Goal: Task Accomplishment & Management: Manage account settings

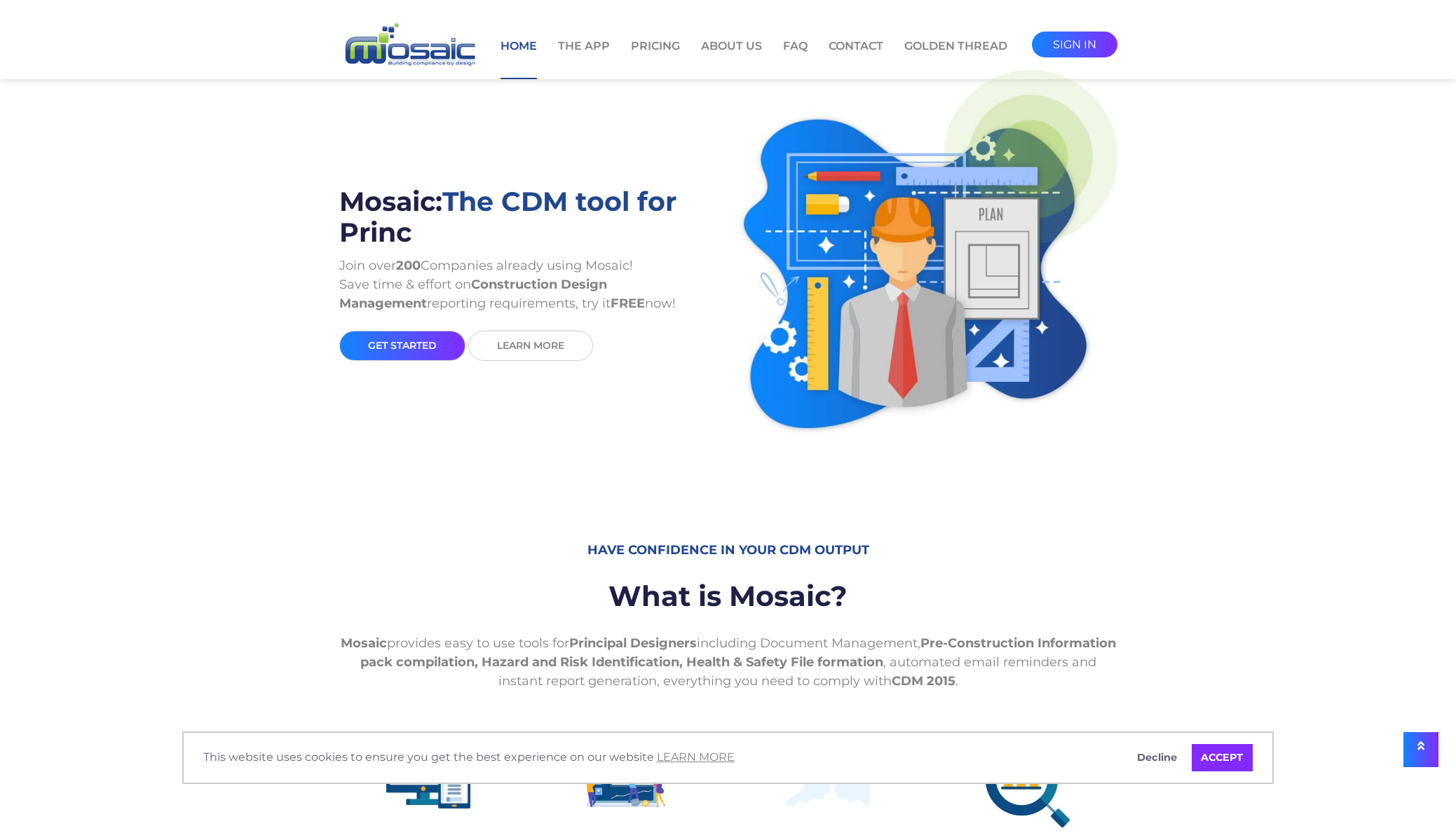
drag, startPoint x: 0, startPoint y: 0, endPoint x: 1081, endPoint y: 49, distance: 1082.1
click at [1081, 49] on link "sign in" at bounding box center [1075, 44] width 86 height 26
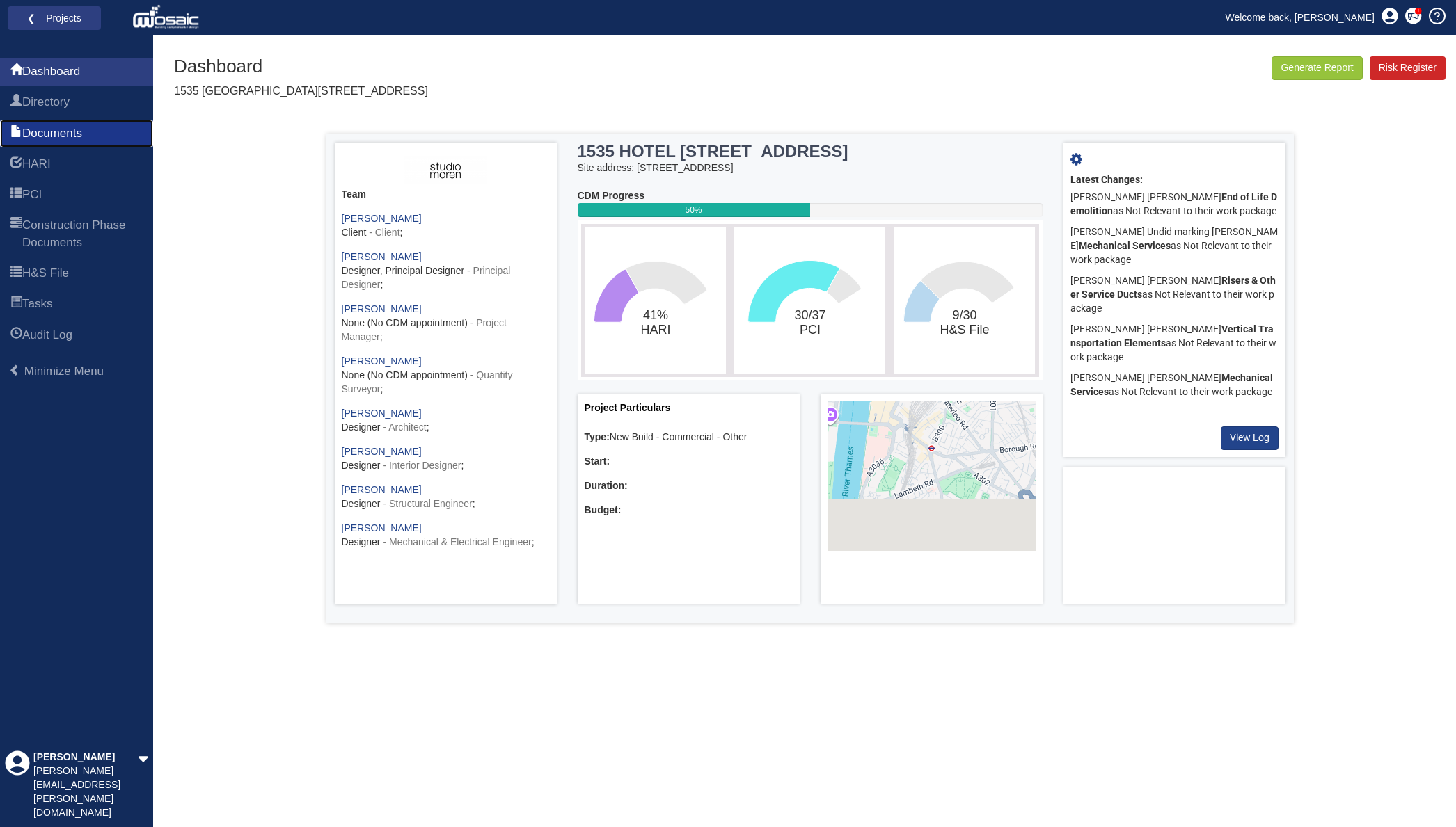
click at [80, 145] on link "Documents" at bounding box center [77, 134] width 153 height 28
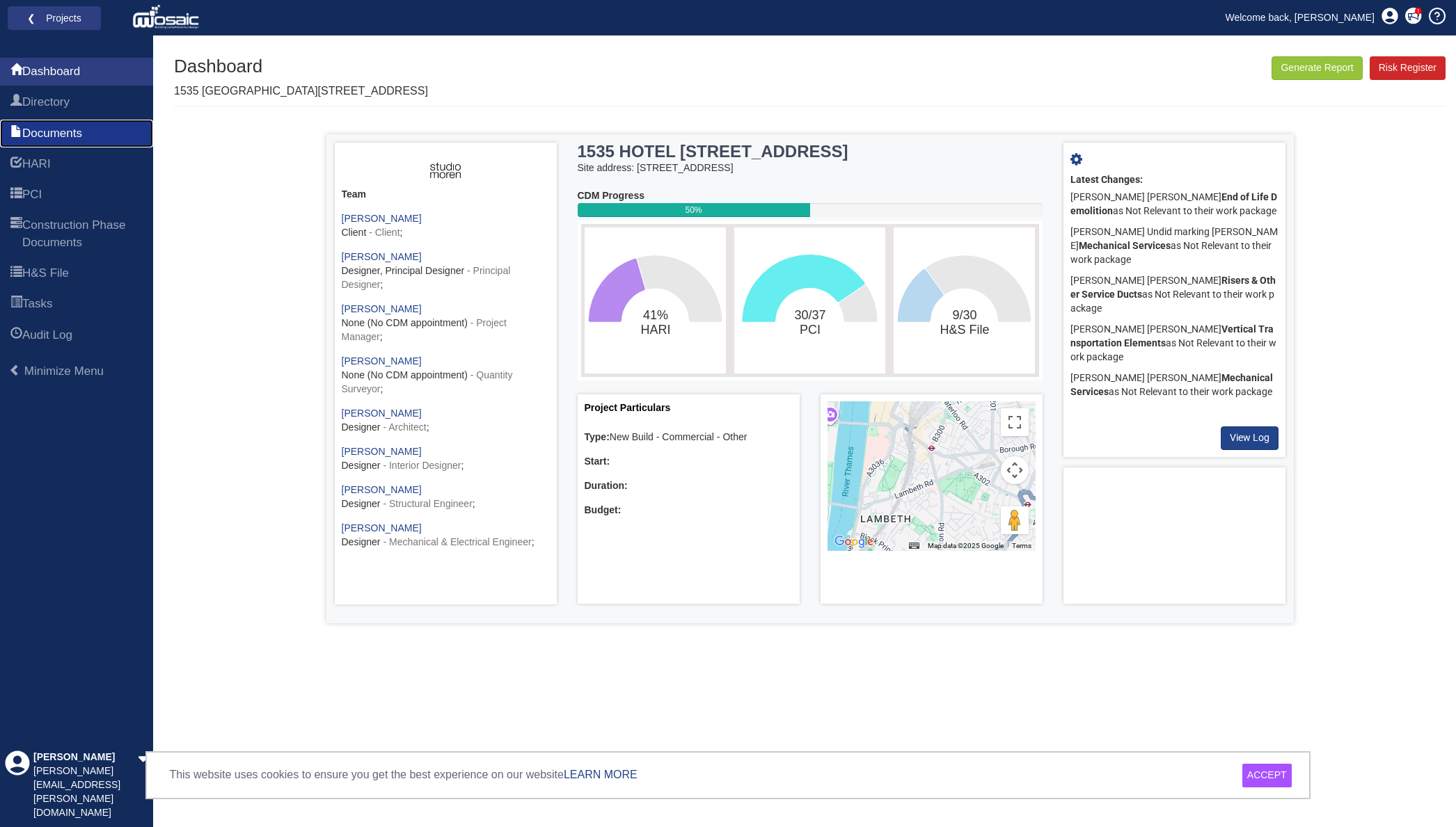
click at [67, 127] on span "Documents" at bounding box center [52, 134] width 60 height 17
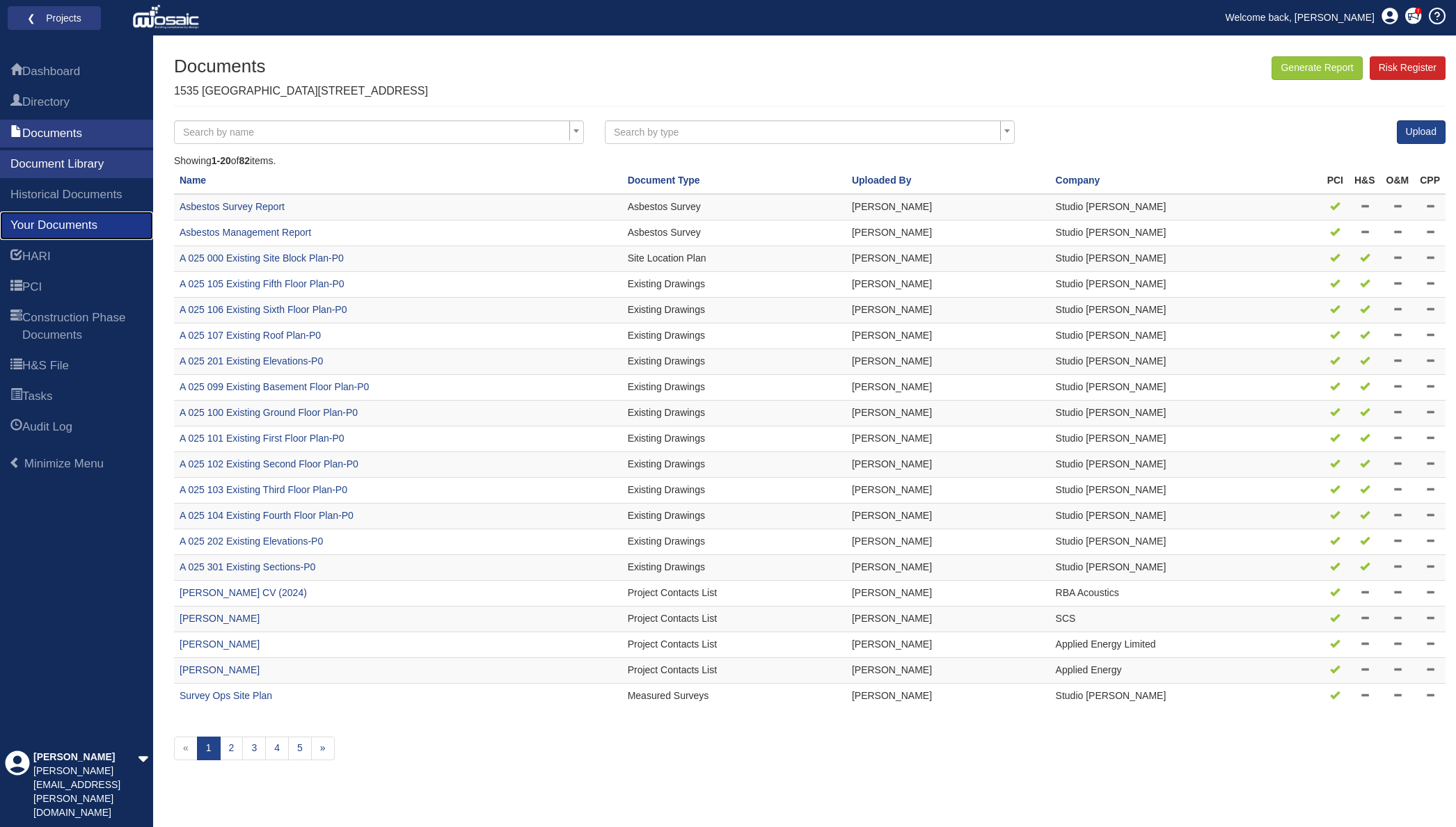
click at [118, 218] on link "Your Documents" at bounding box center [77, 225] width 153 height 28
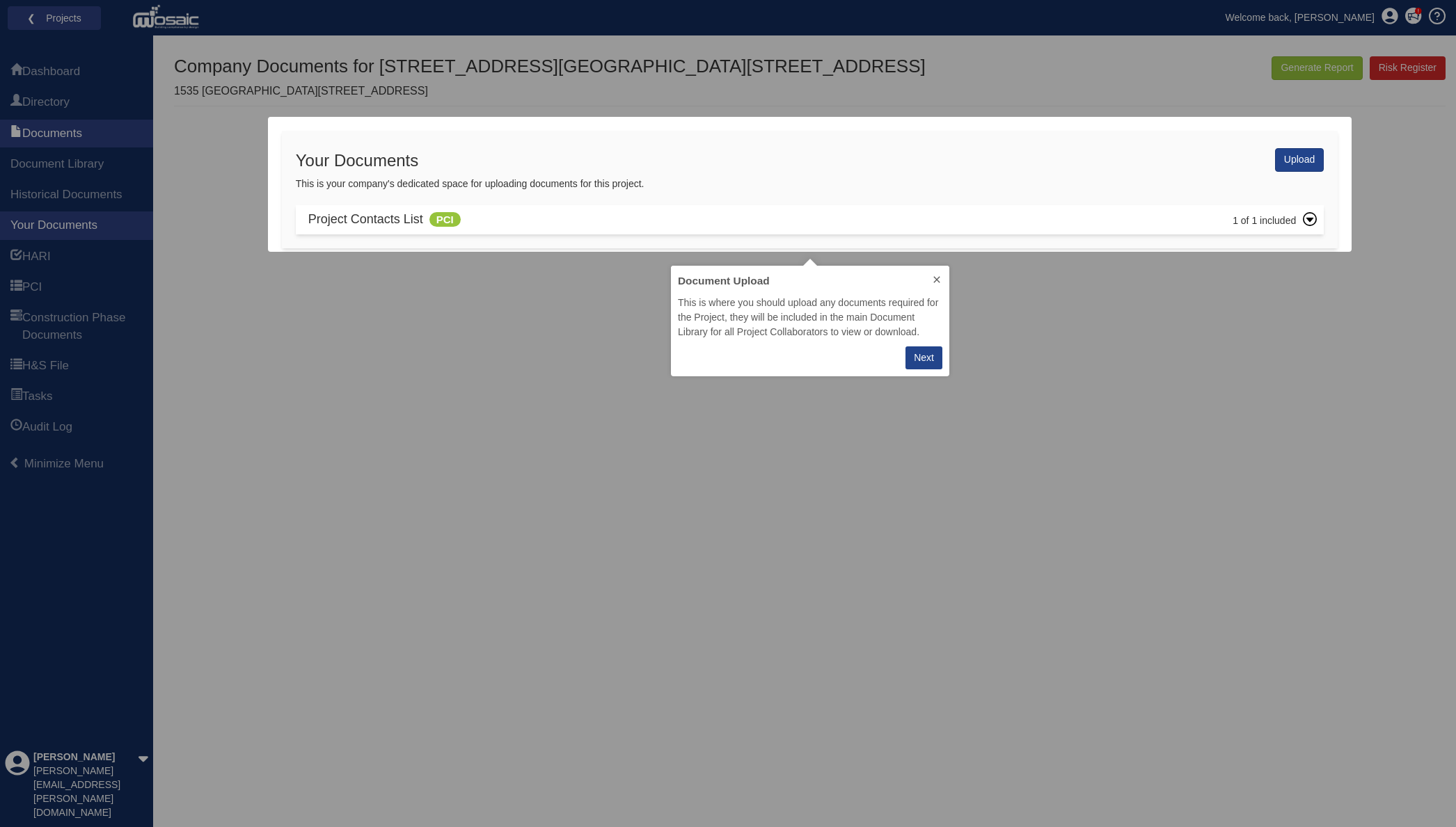
scroll to position [100, 268]
click at [918, 359] on div "Next" at bounding box center [924, 358] width 20 height 14
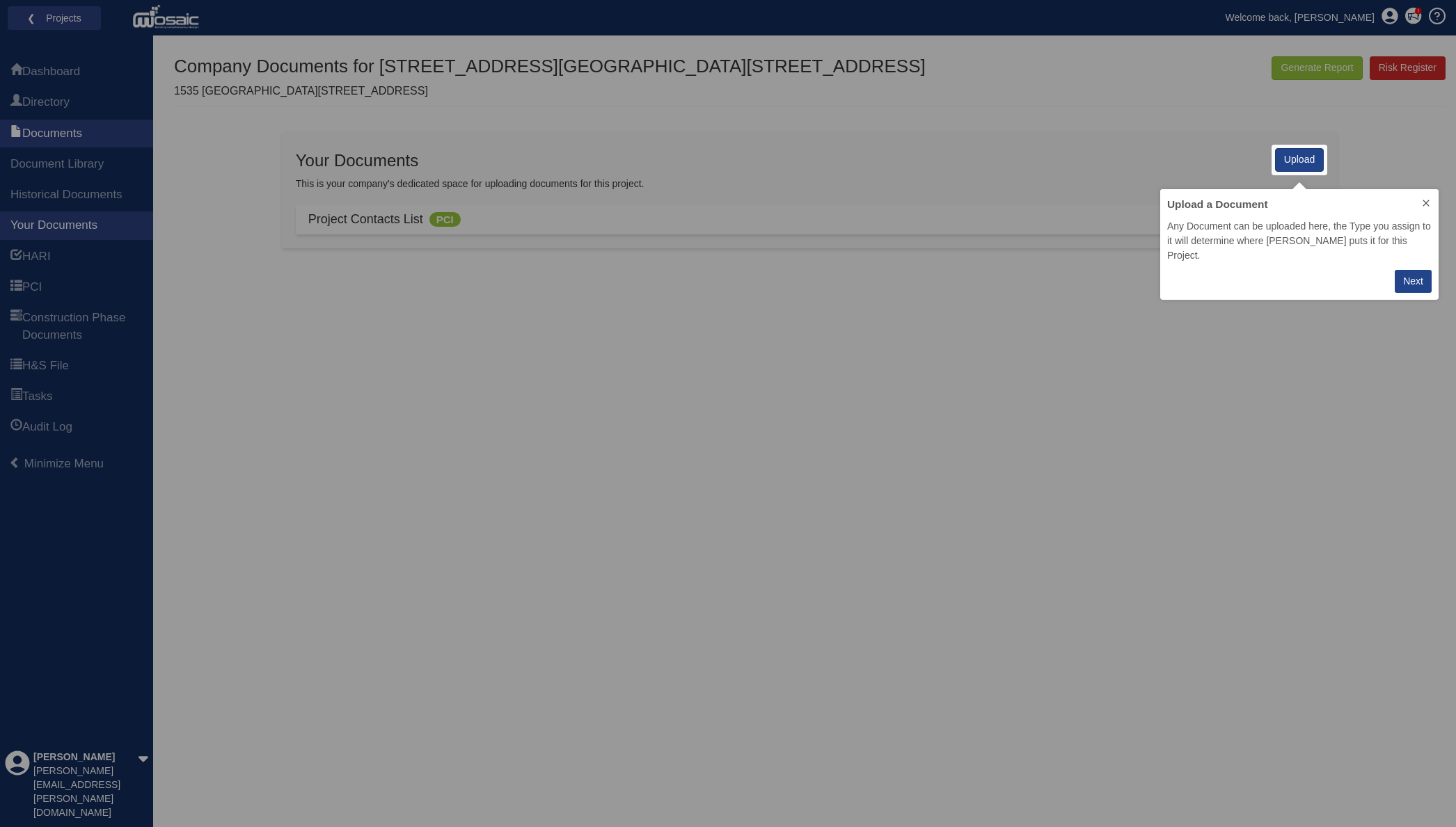
scroll to position [86, 268]
click at [1405, 274] on div "Next" at bounding box center [1413, 281] width 20 height 14
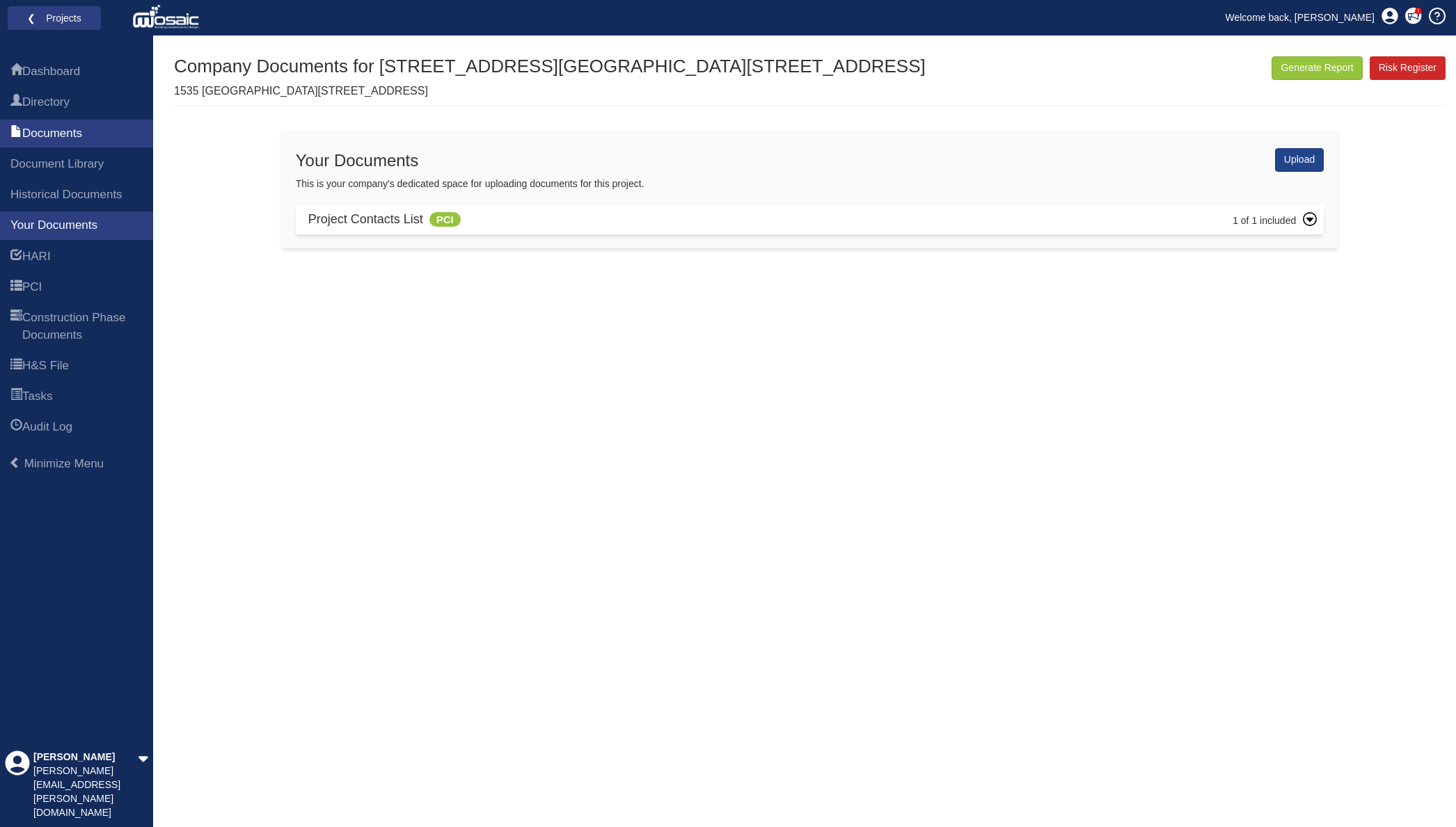
click at [1303, 216] on icon at bounding box center [1309, 219] width 14 height 14
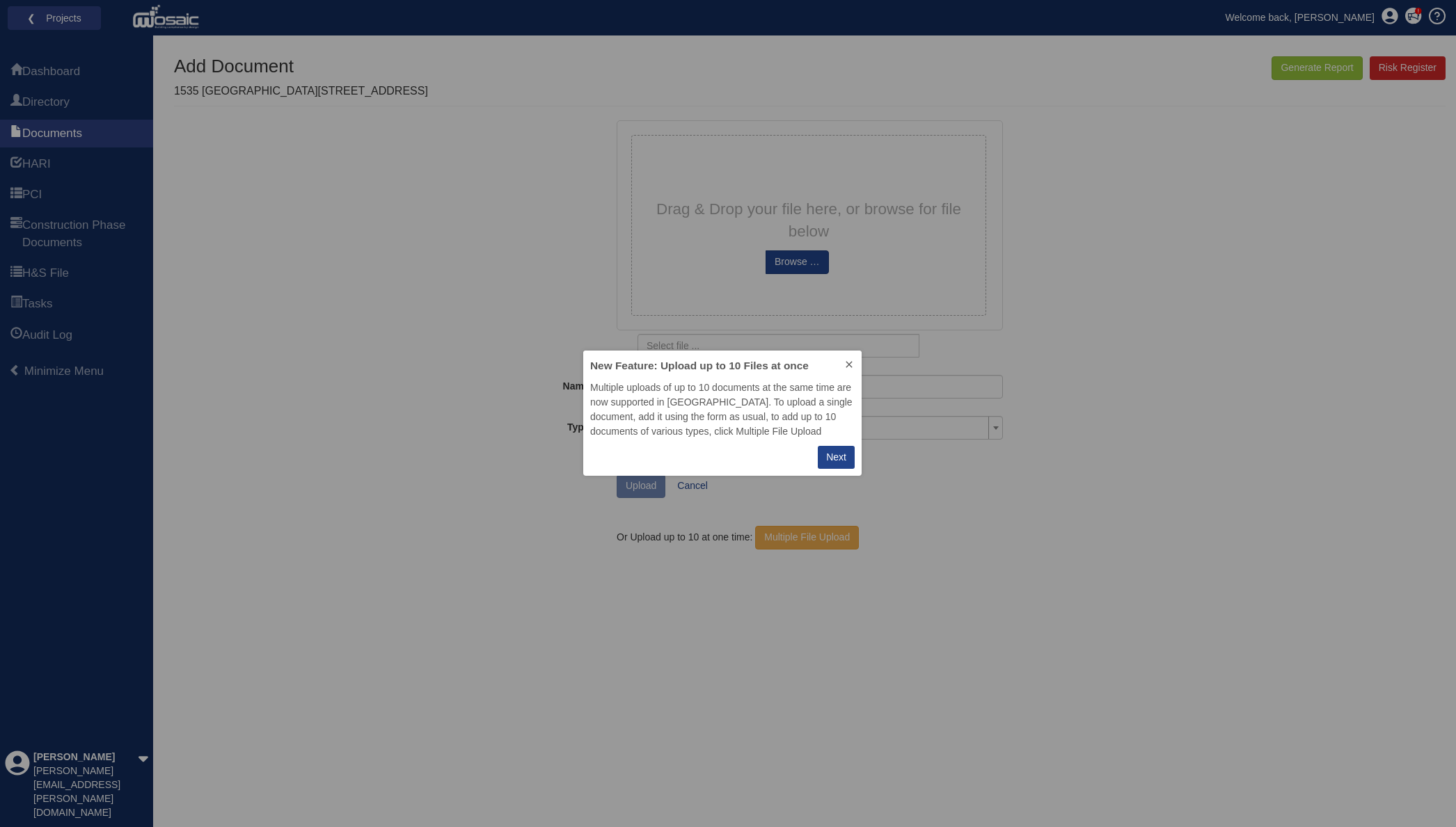
scroll to position [115, 268]
click at [859, 361] on icon at bounding box center [854, 364] width 11 height 11
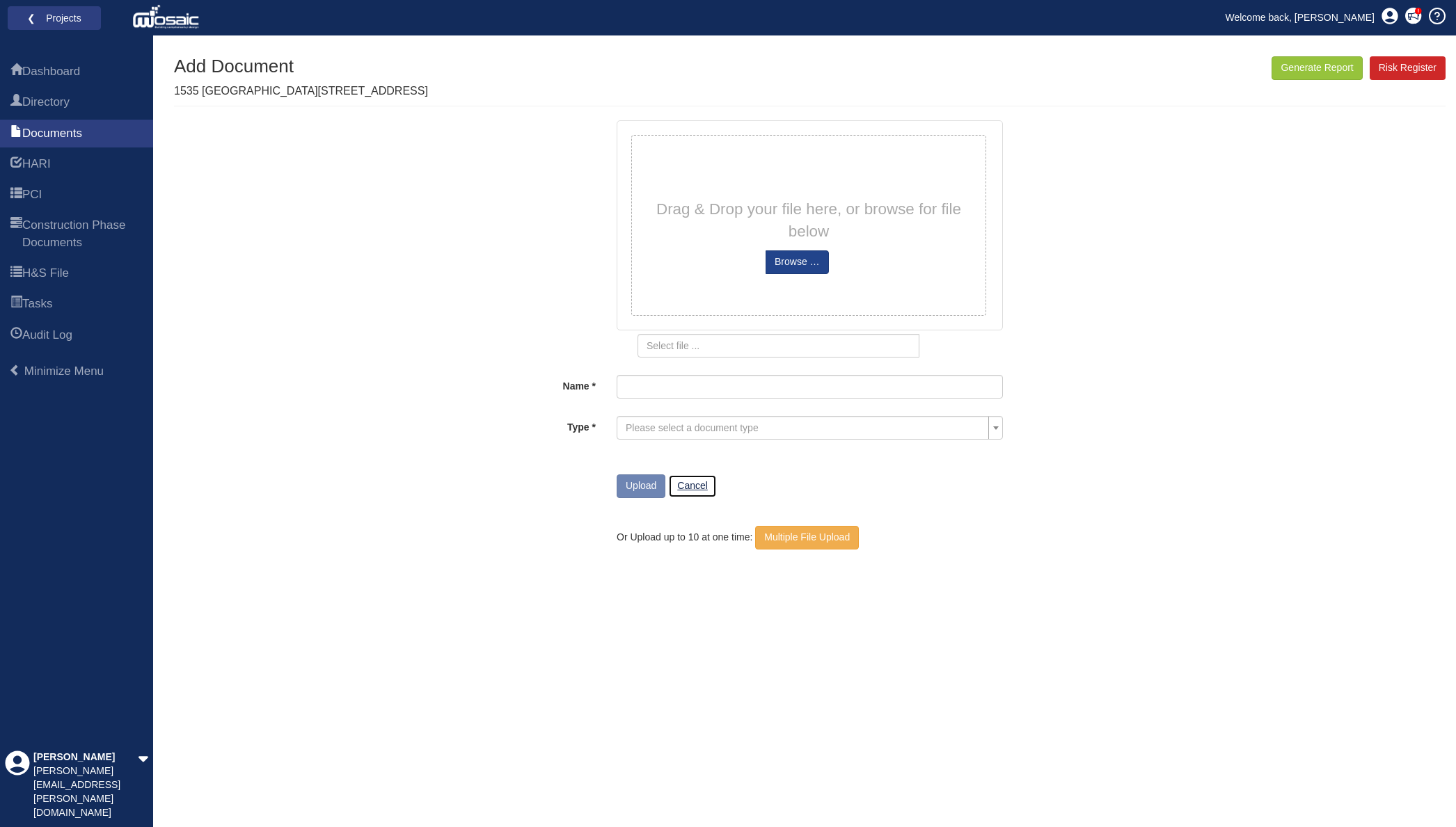
click at [697, 491] on link "Cancel" at bounding box center [692, 486] width 48 height 24
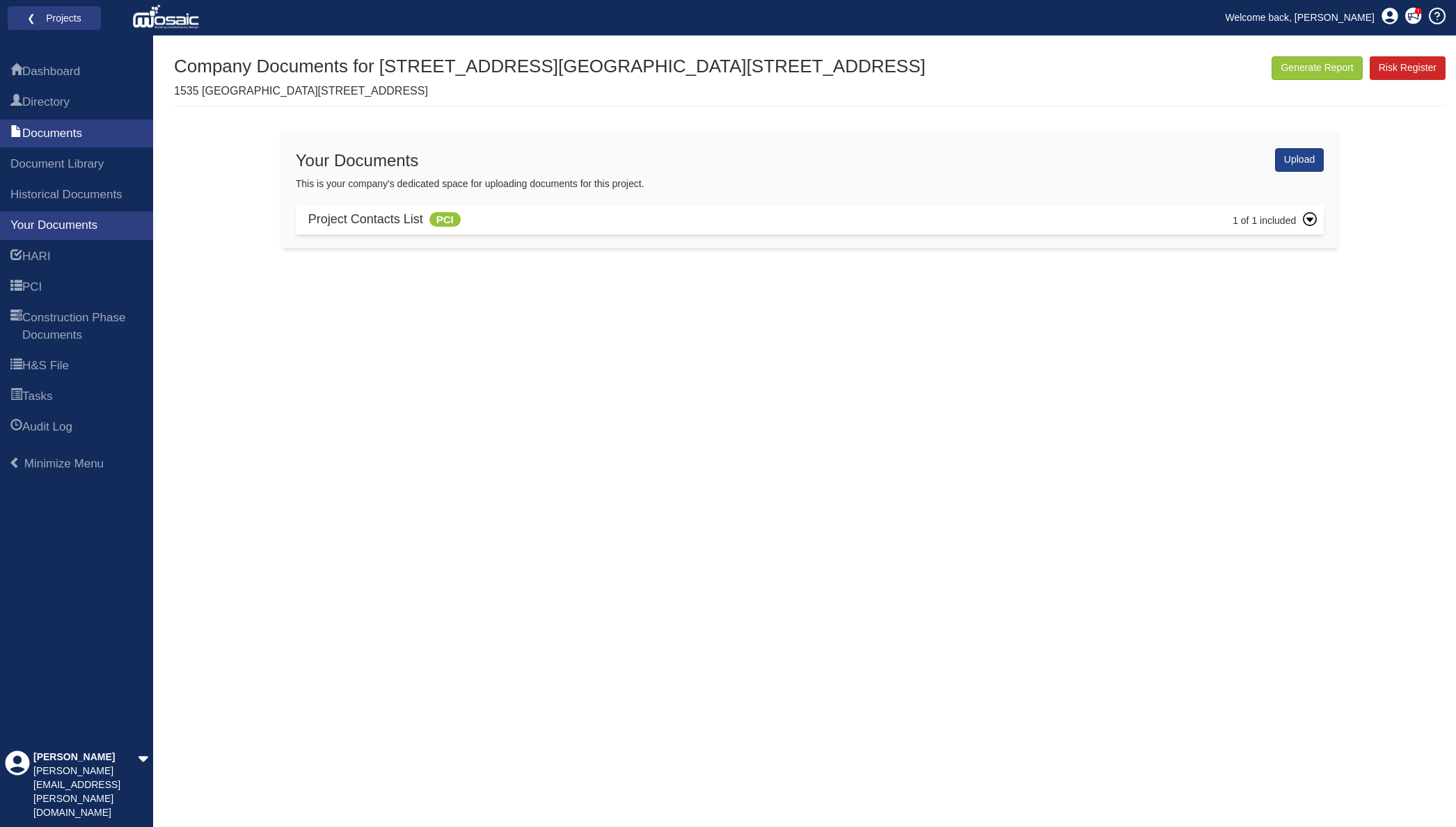
click at [1318, 219] on div "Project Contacts List PCI" at bounding box center [810, 219] width 1028 height 29
click at [1312, 222] on icon at bounding box center [1309, 219] width 14 height 14
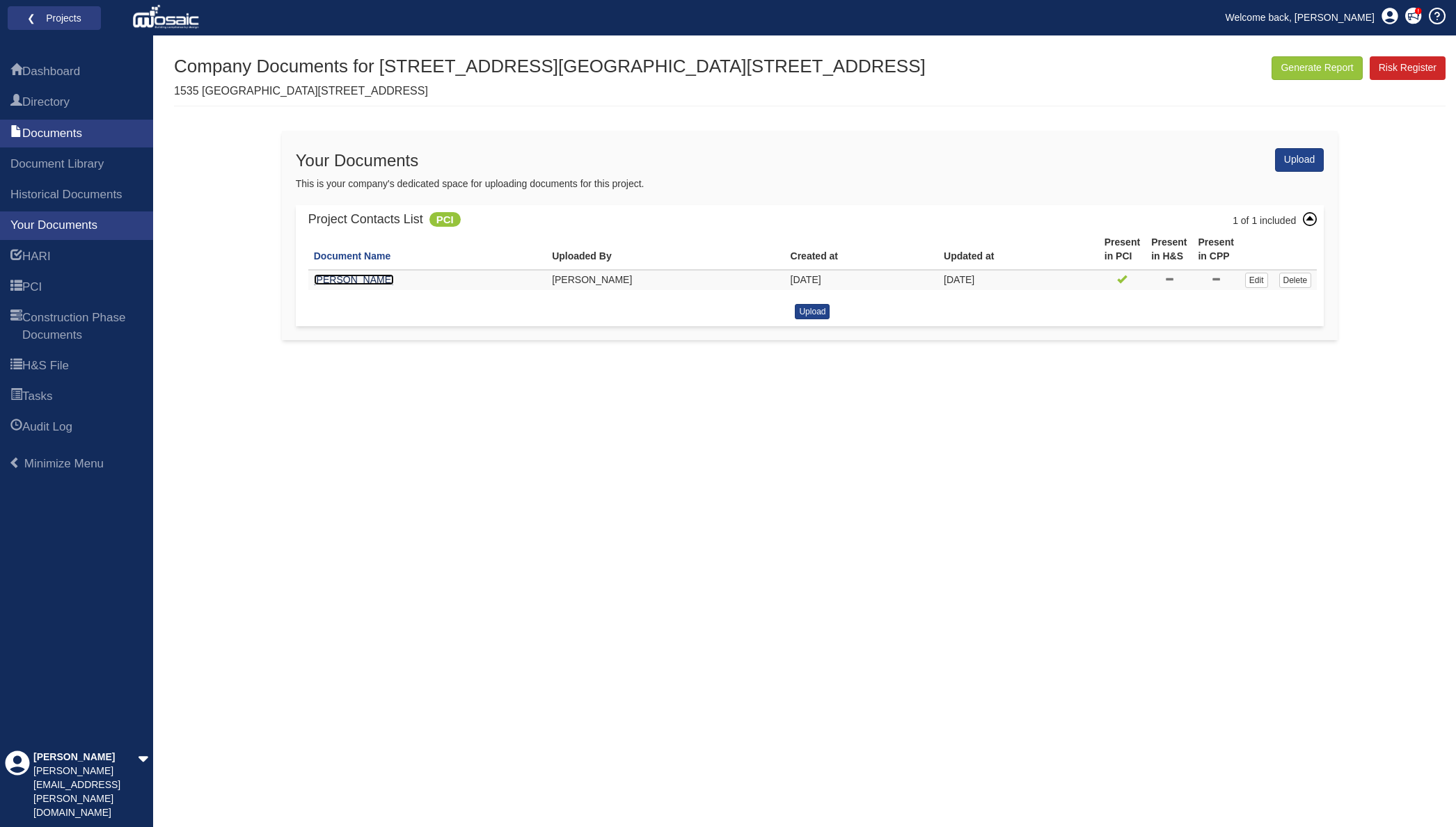
click at [366, 280] on link "Wojciech Chrobak" at bounding box center [354, 279] width 80 height 11
click at [1316, 9] on link "Welcome back, [PERSON_NAME]" at bounding box center [1299, 17] width 170 height 21
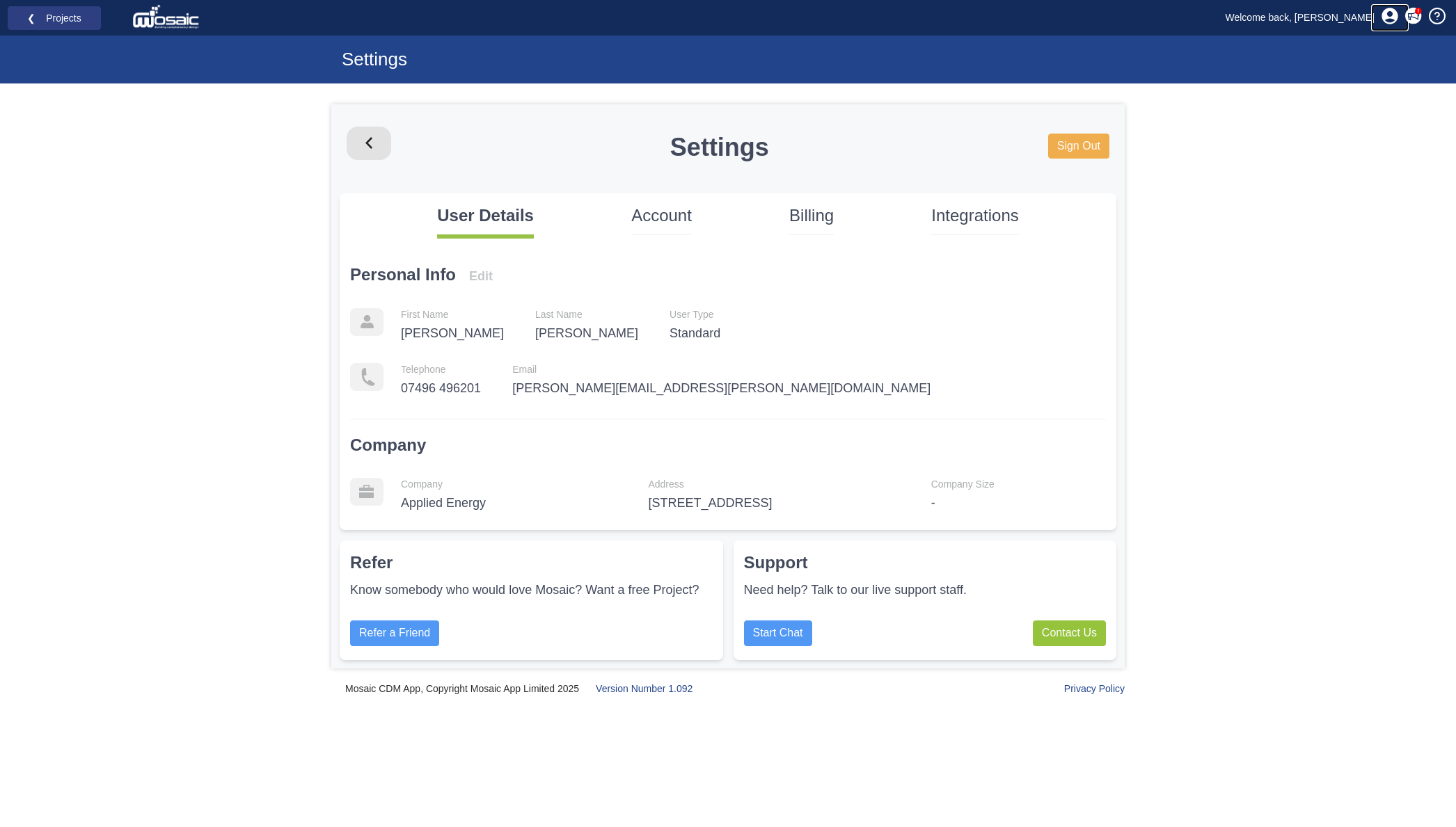
click at [1392, 19] on icon at bounding box center [1390, 16] width 17 height 17
click at [66, 25] on link "❮ Projects" at bounding box center [54, 18] width 75 height 18
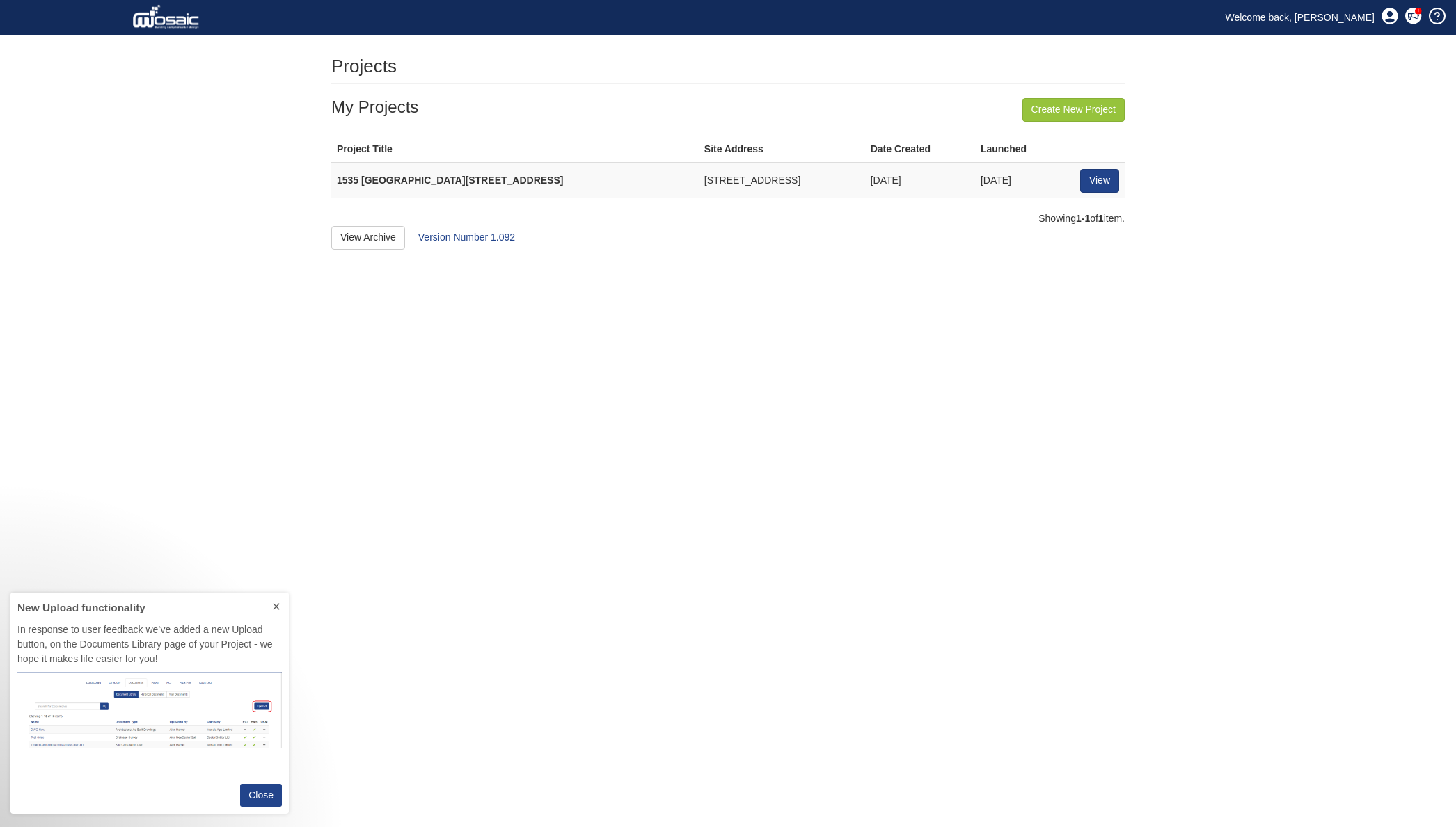
scroll to position [211, 268]
click at [1084, 172] on link "View" at bounding box center [1099, 180] width 39 height 24
click at [280, 606] on icon at bounding box center [276, 606] width 11 height 11
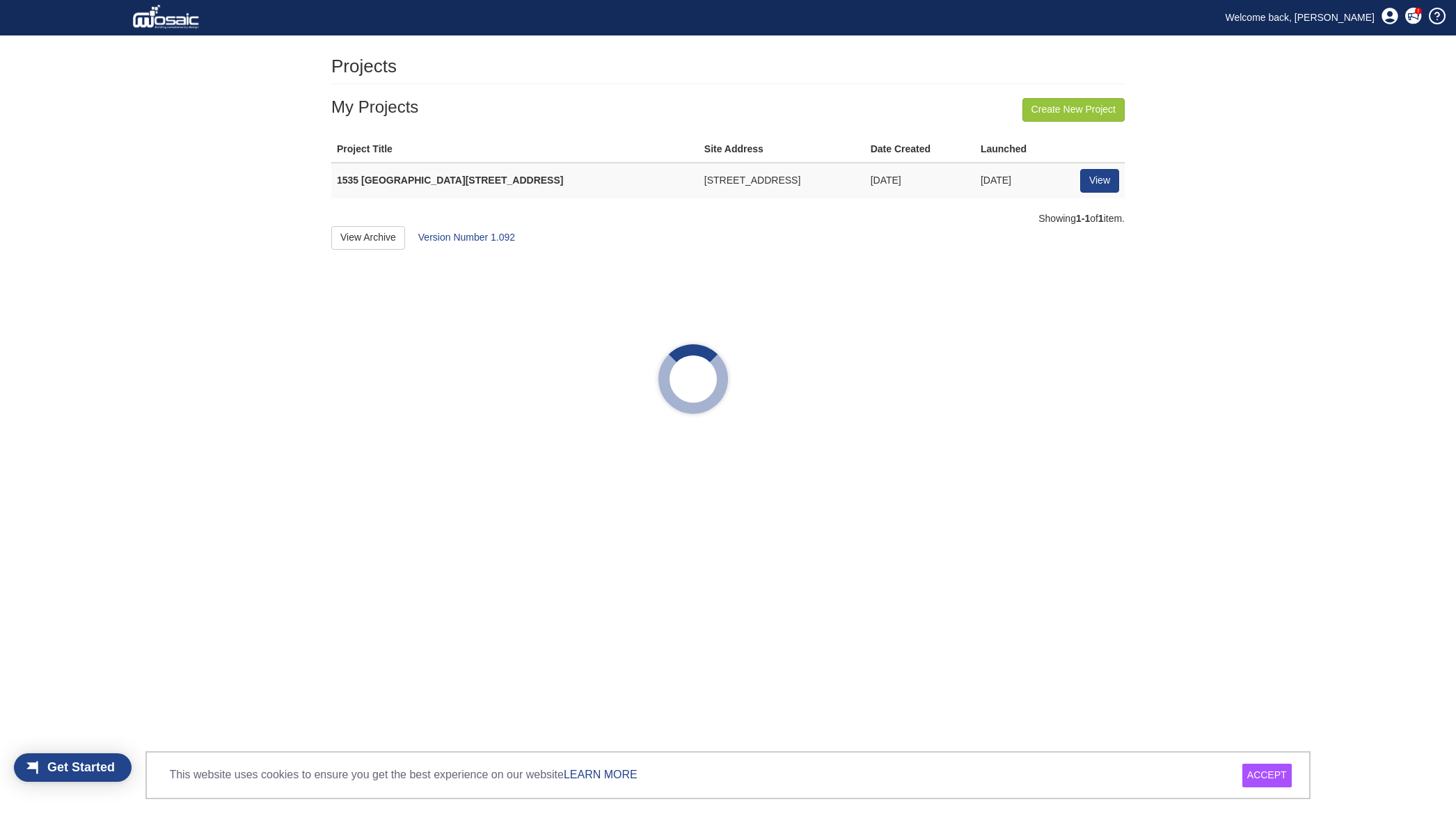
scroll to position [18, 79]
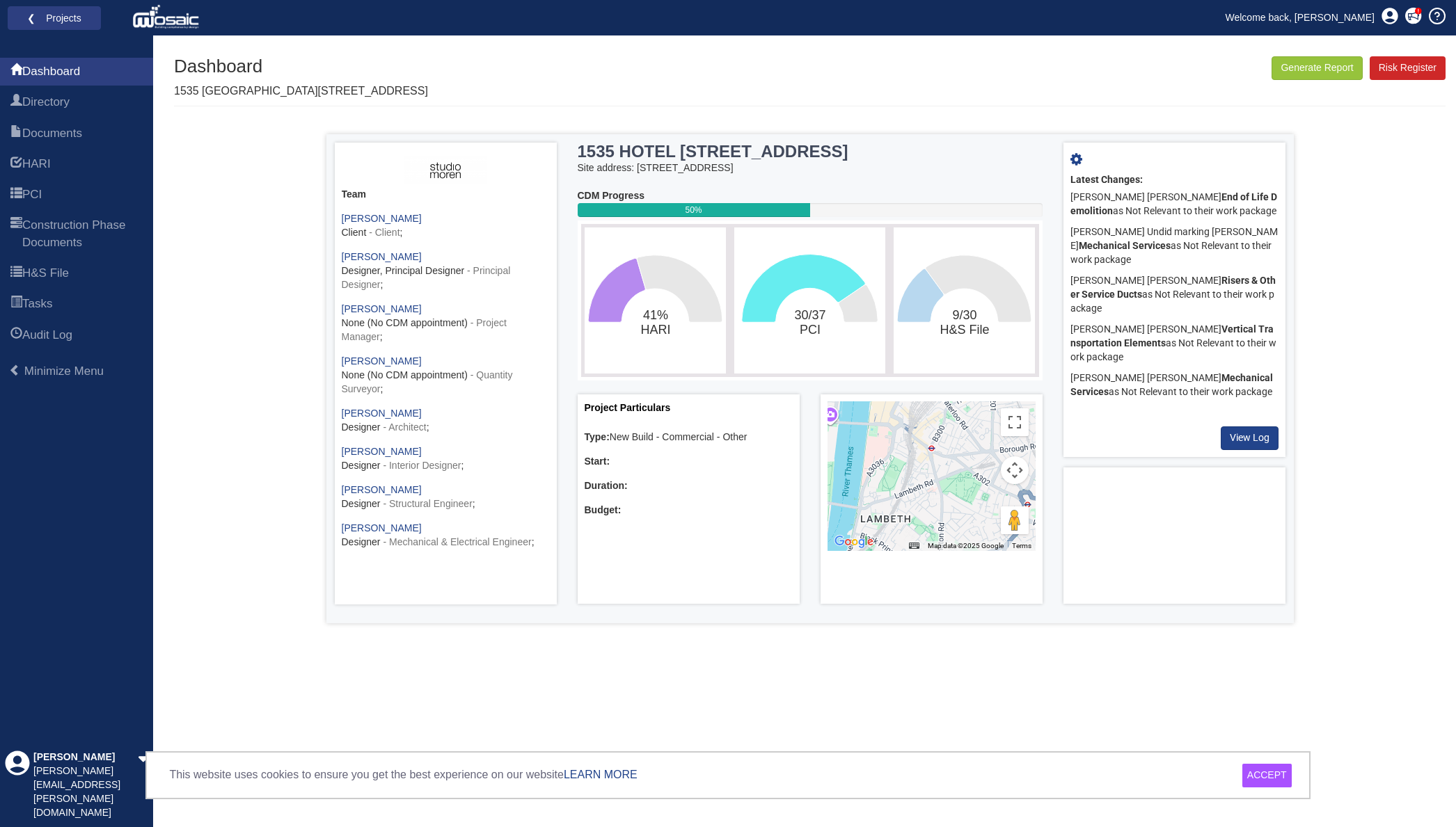
drag, startPoint x: 1278, startPoint y: 771, endPoint x: 1307, endPoint y: 711, distance: 66.6
click at [1278, 771] on div "ACCEPT" at bounding box center [1267, 775] width 49 height 24
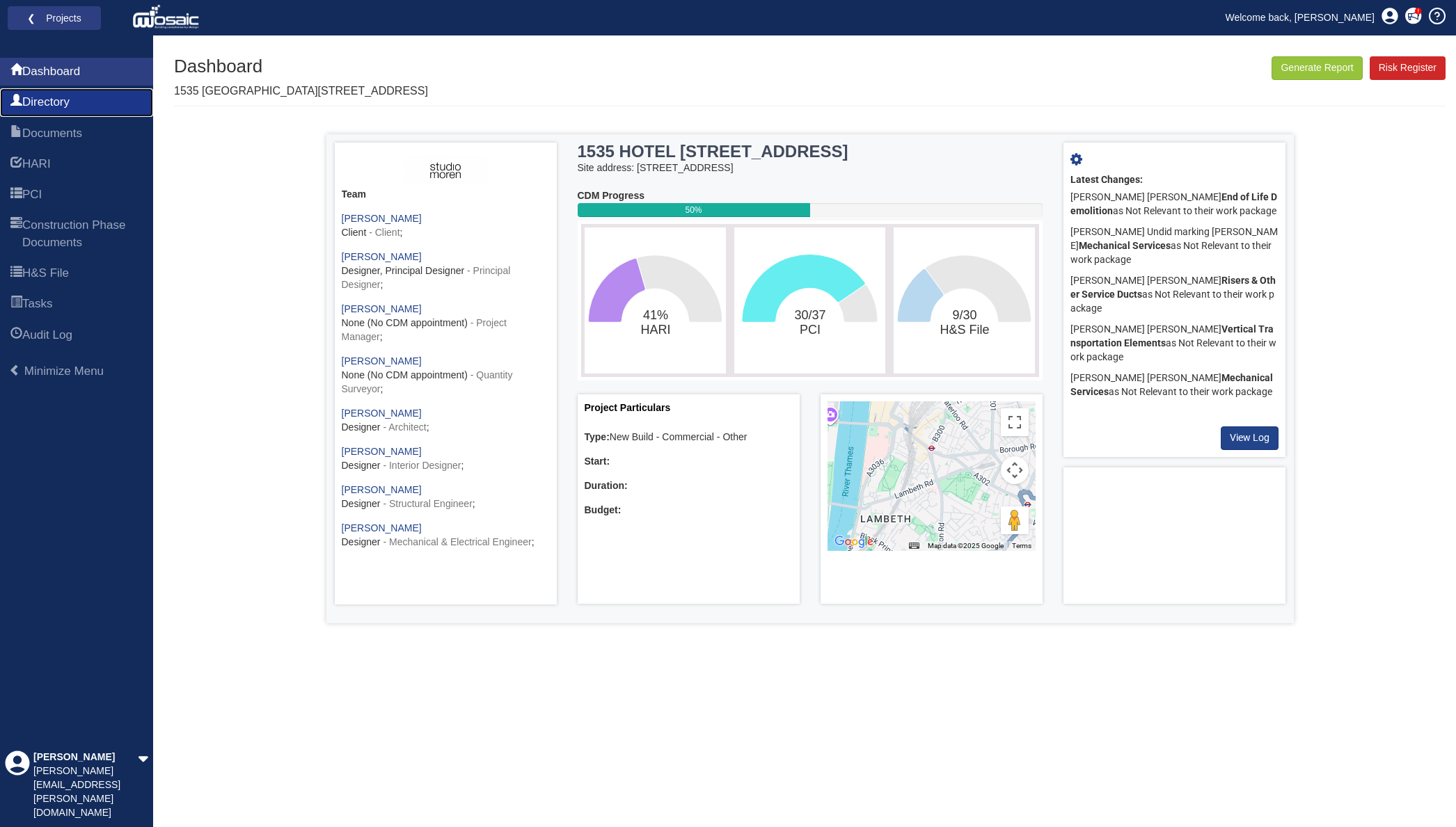
click at [69, 97] on span "Directory" at bounding box center [46, 102] width 48 height 17
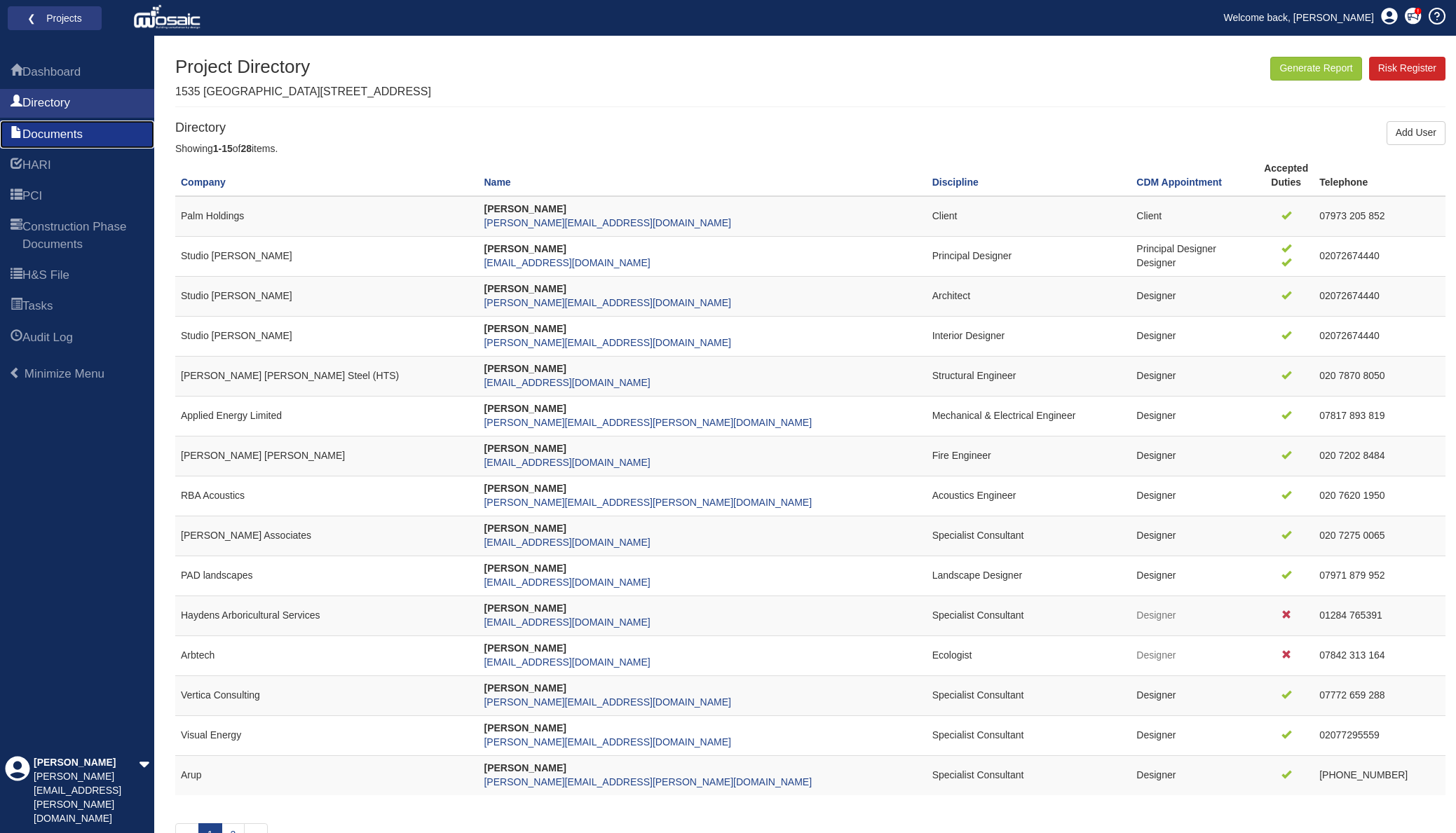
click at [70, 134] on span "Documents" at bounding box center [52, 134] width 60 height 17
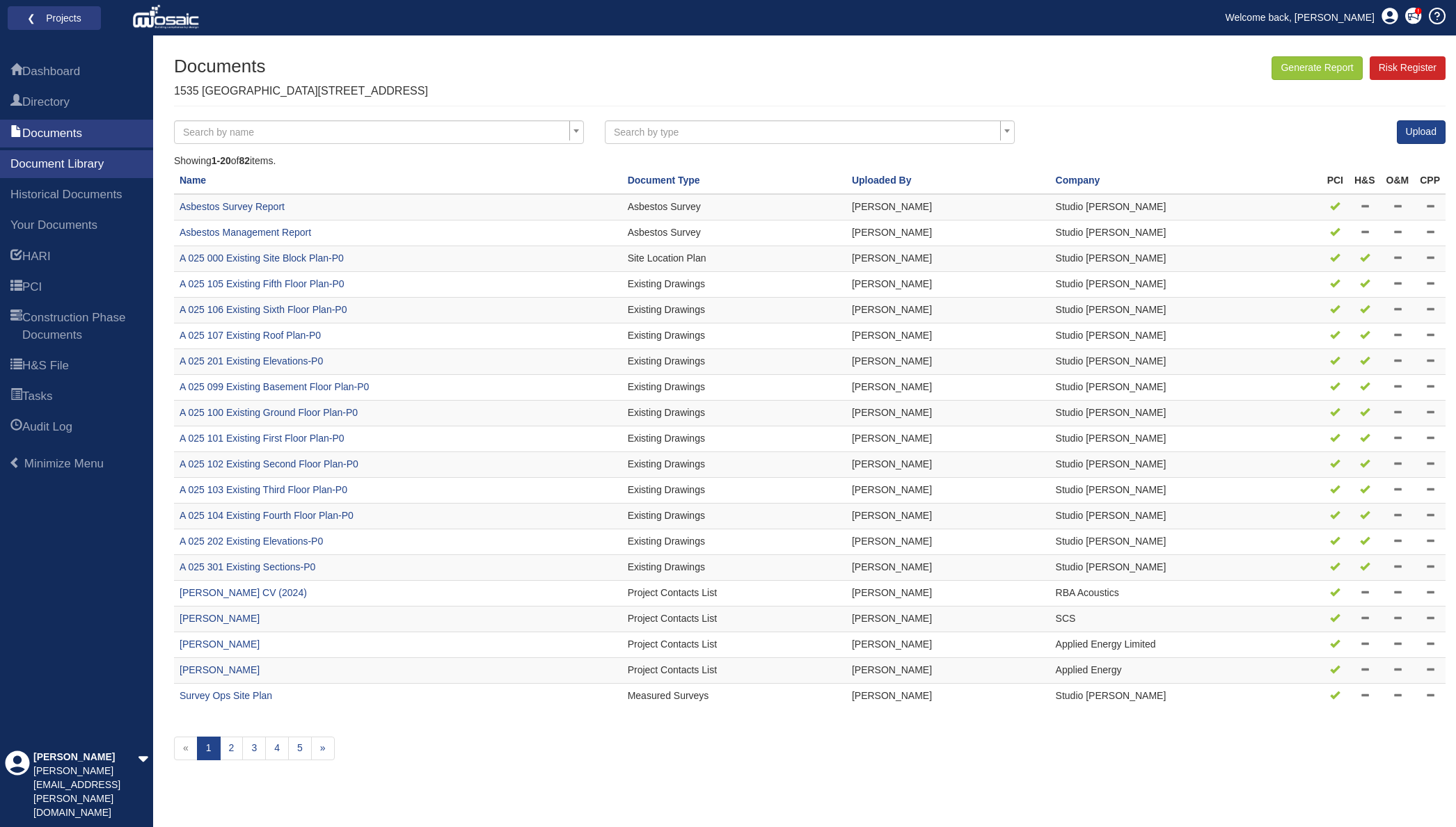
click at [341, 129] on span "Search by name" at bounding box center [375, 135] width 383 height 19
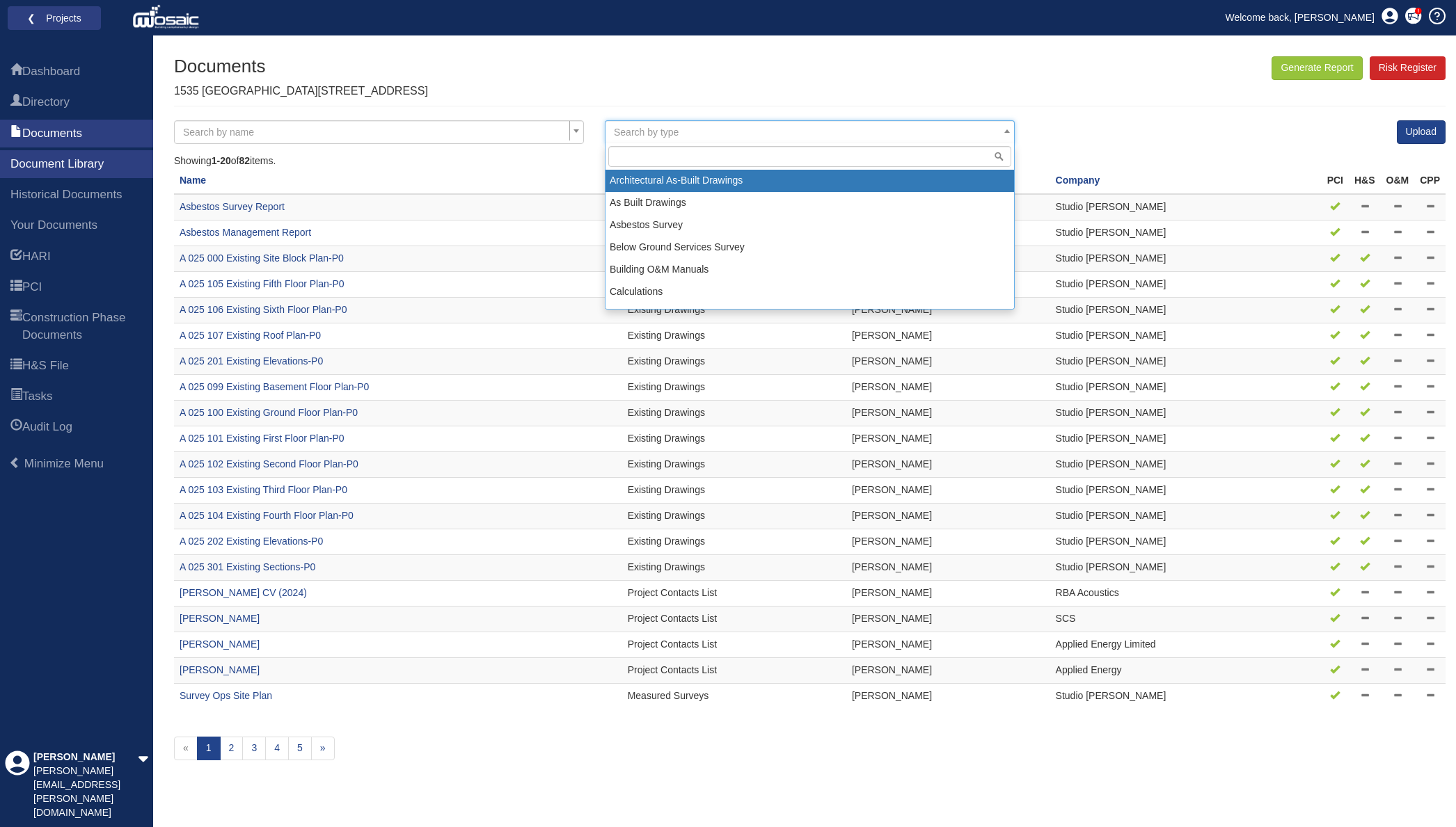
click at [724, 130] on span "Search by type" at bounding box center [805, 135] width 383 height 19
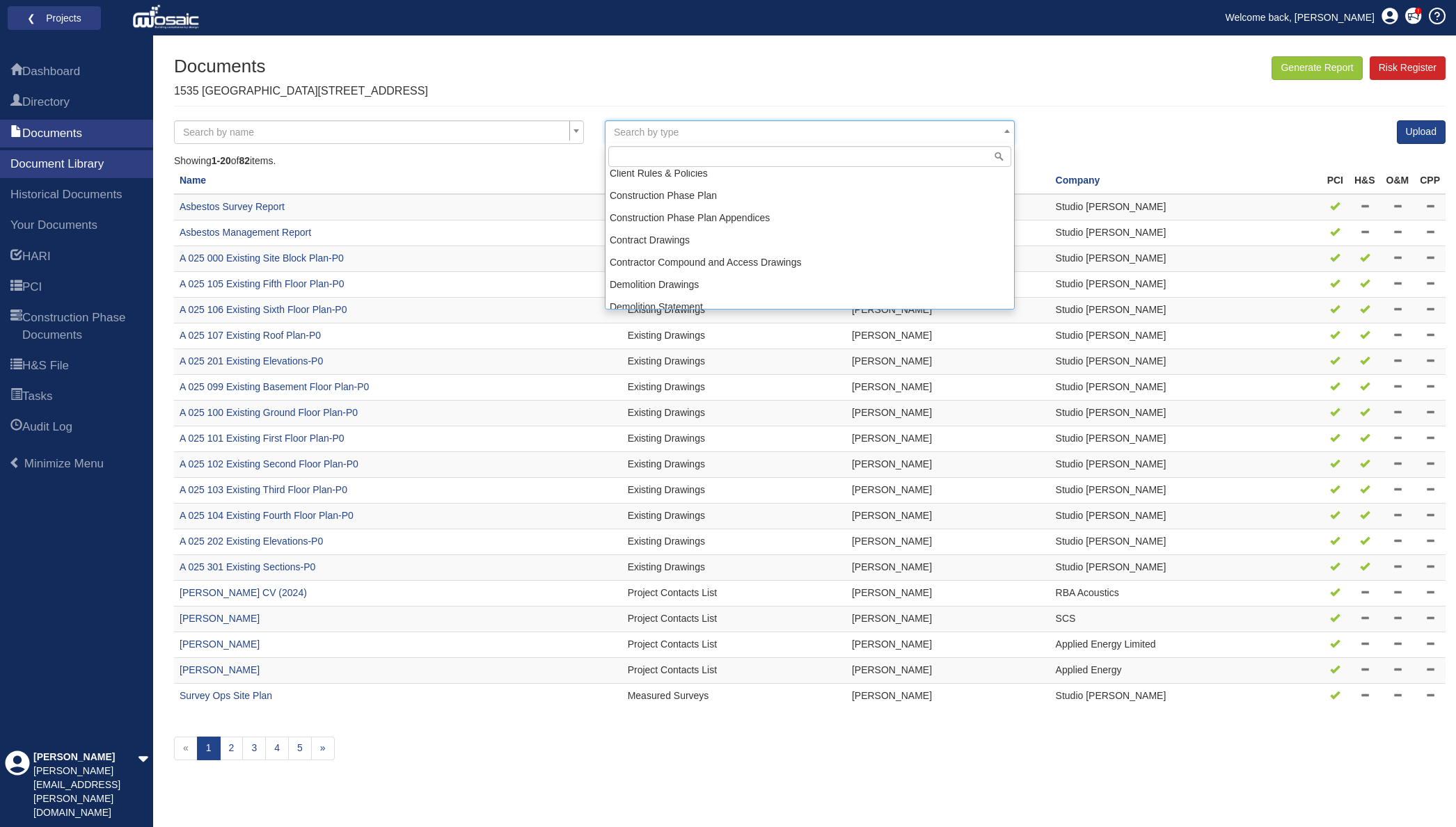
scroll to position [209, 0]
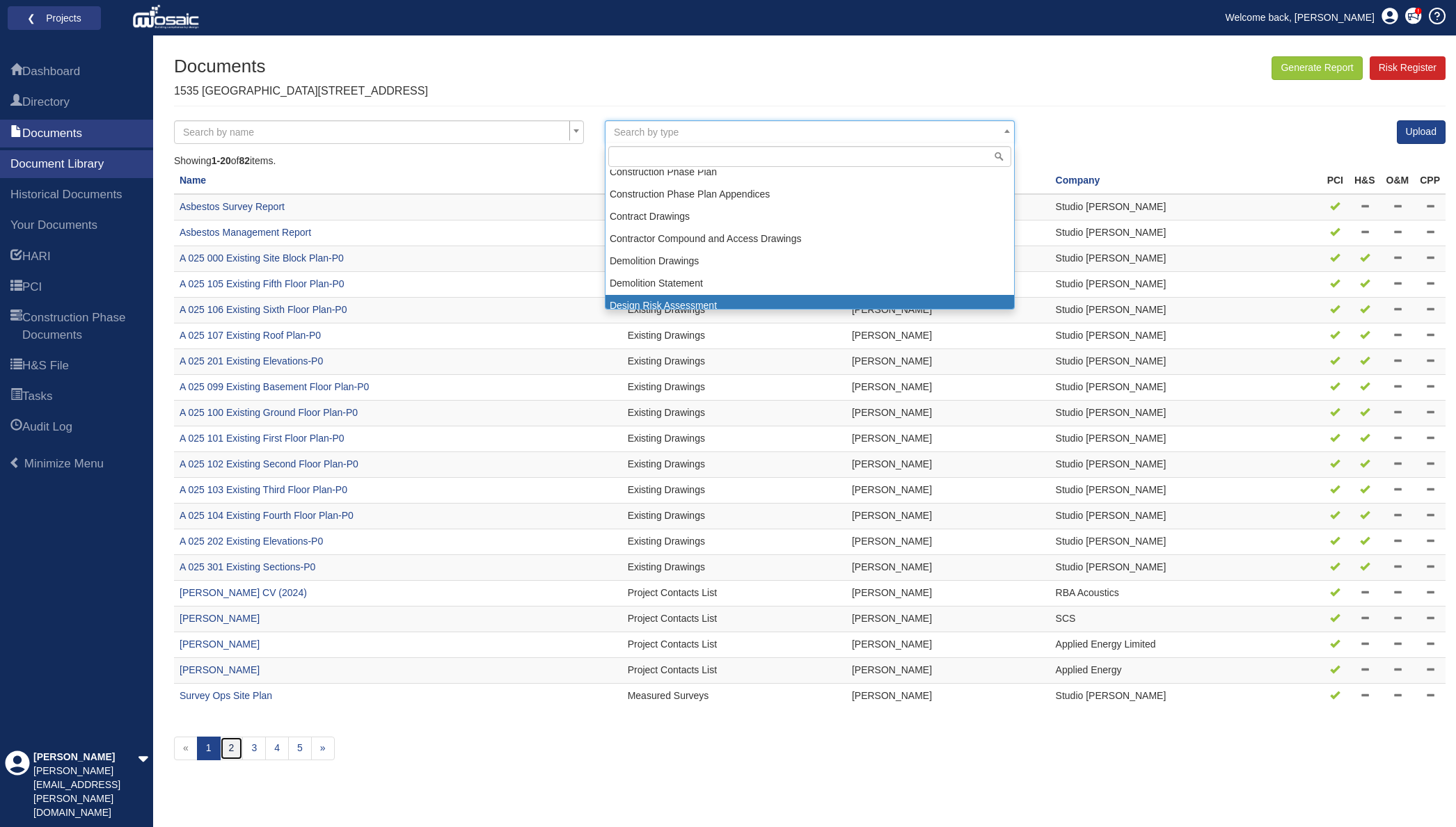
click at [227, 757] on link "2" at bounding box center [232, 748] width 24 height 24
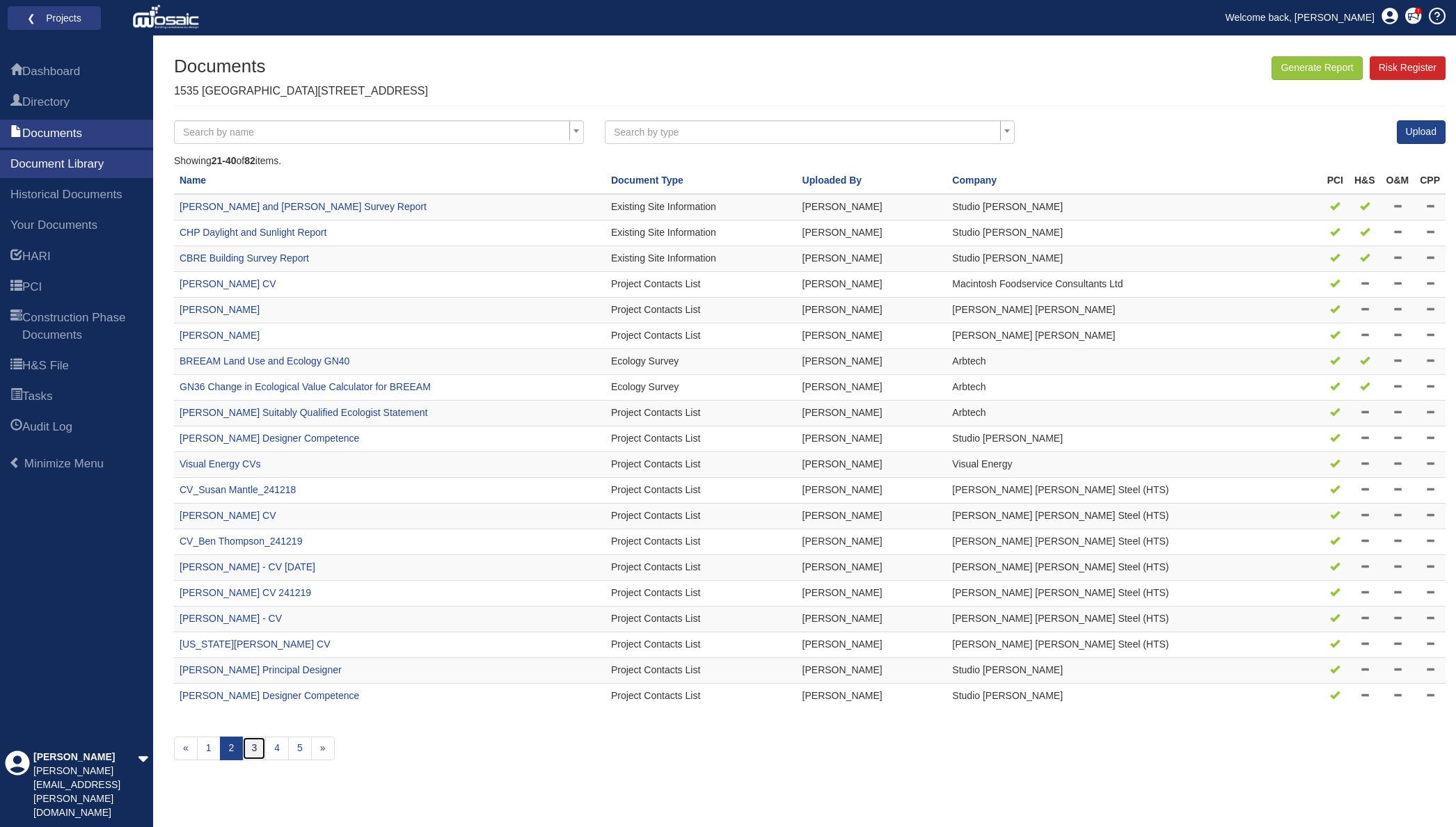
click at [252, 741] on link "3" at bounding box center [253, 748] width 24 height 24
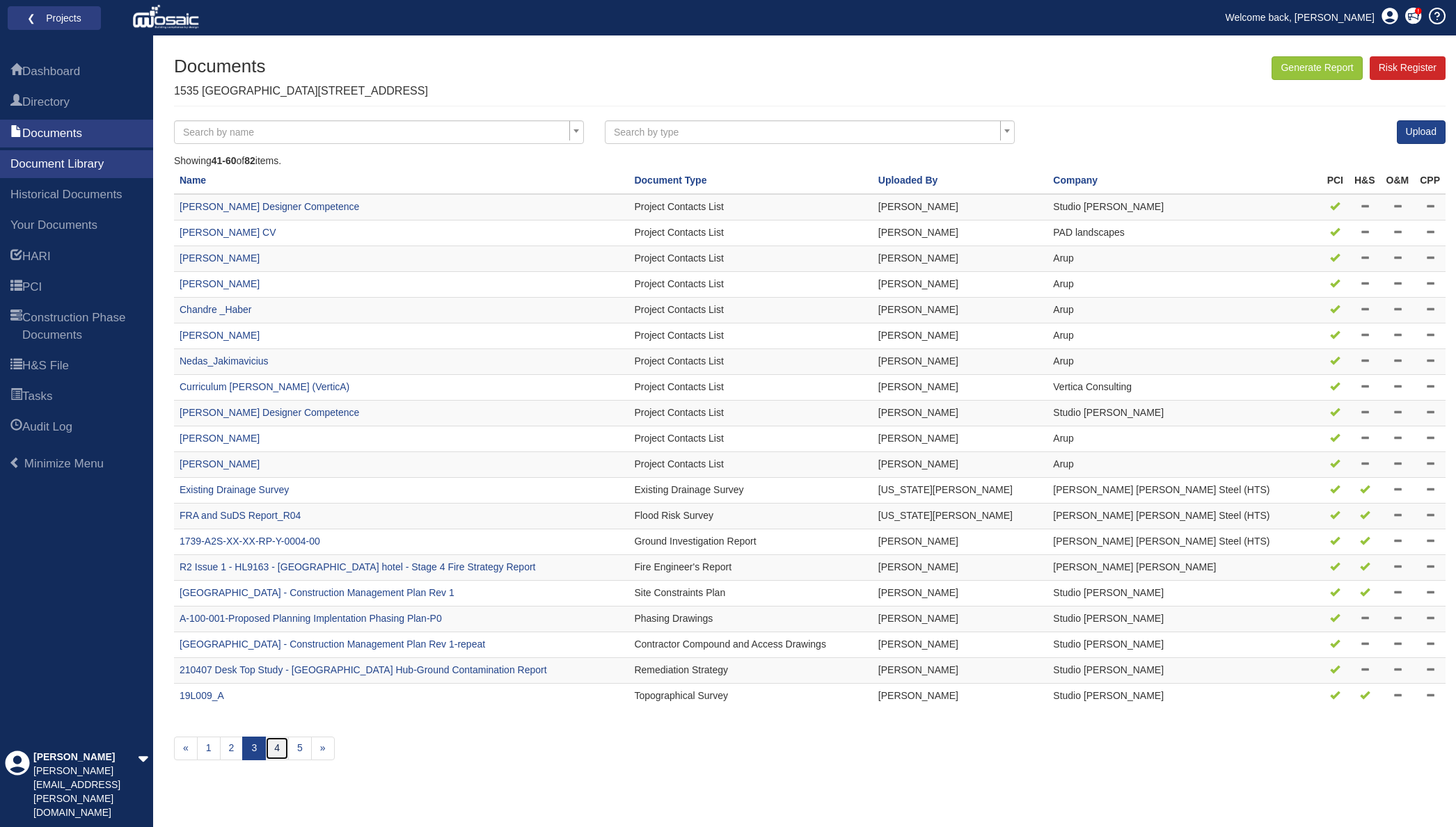
click at [281, 751] on link "4" at bounding box center [276, 748] width 24 height 24
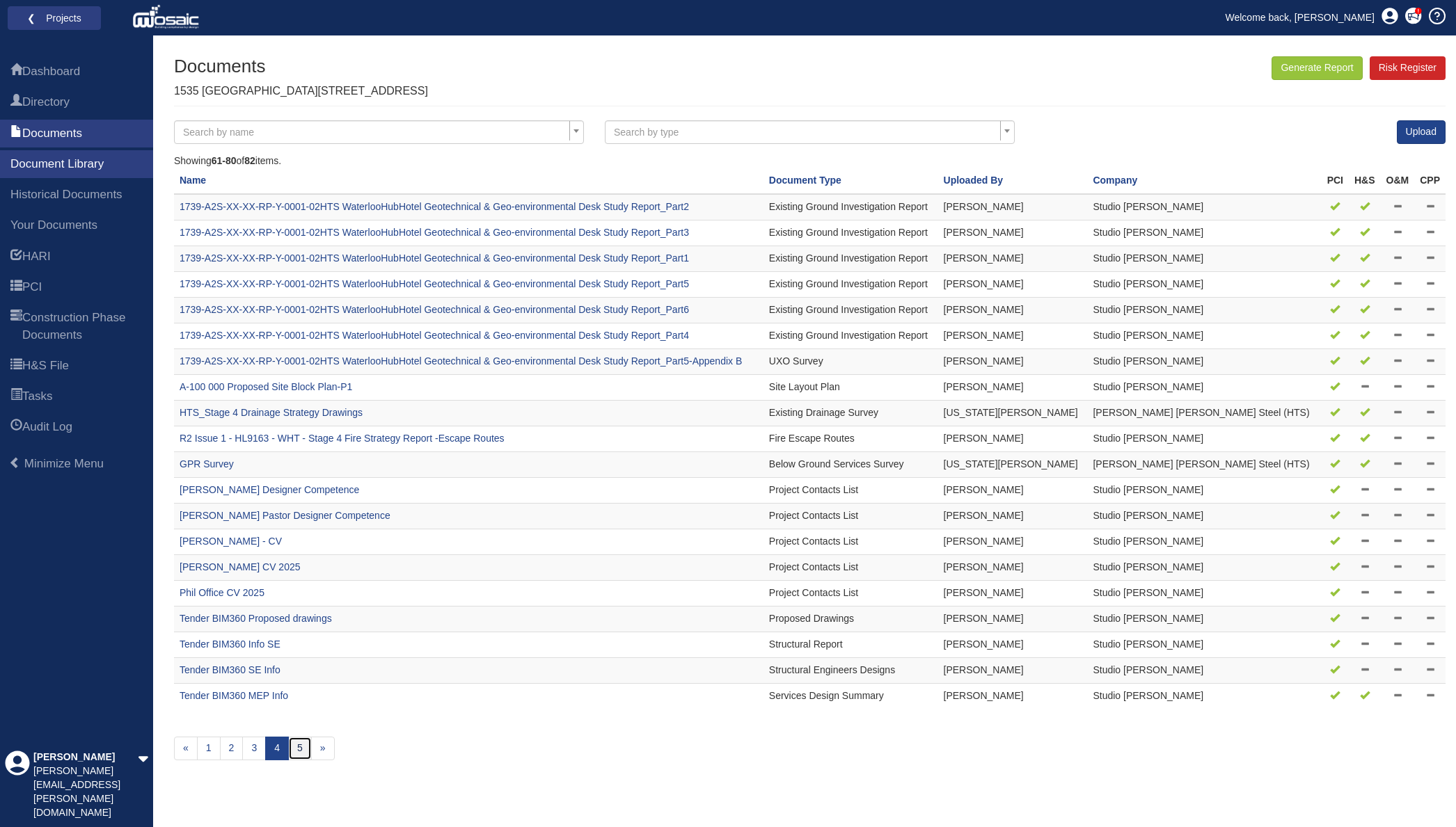
click at [301, 753] on link "5" at bounding box center [300, 748] width 24 height 24
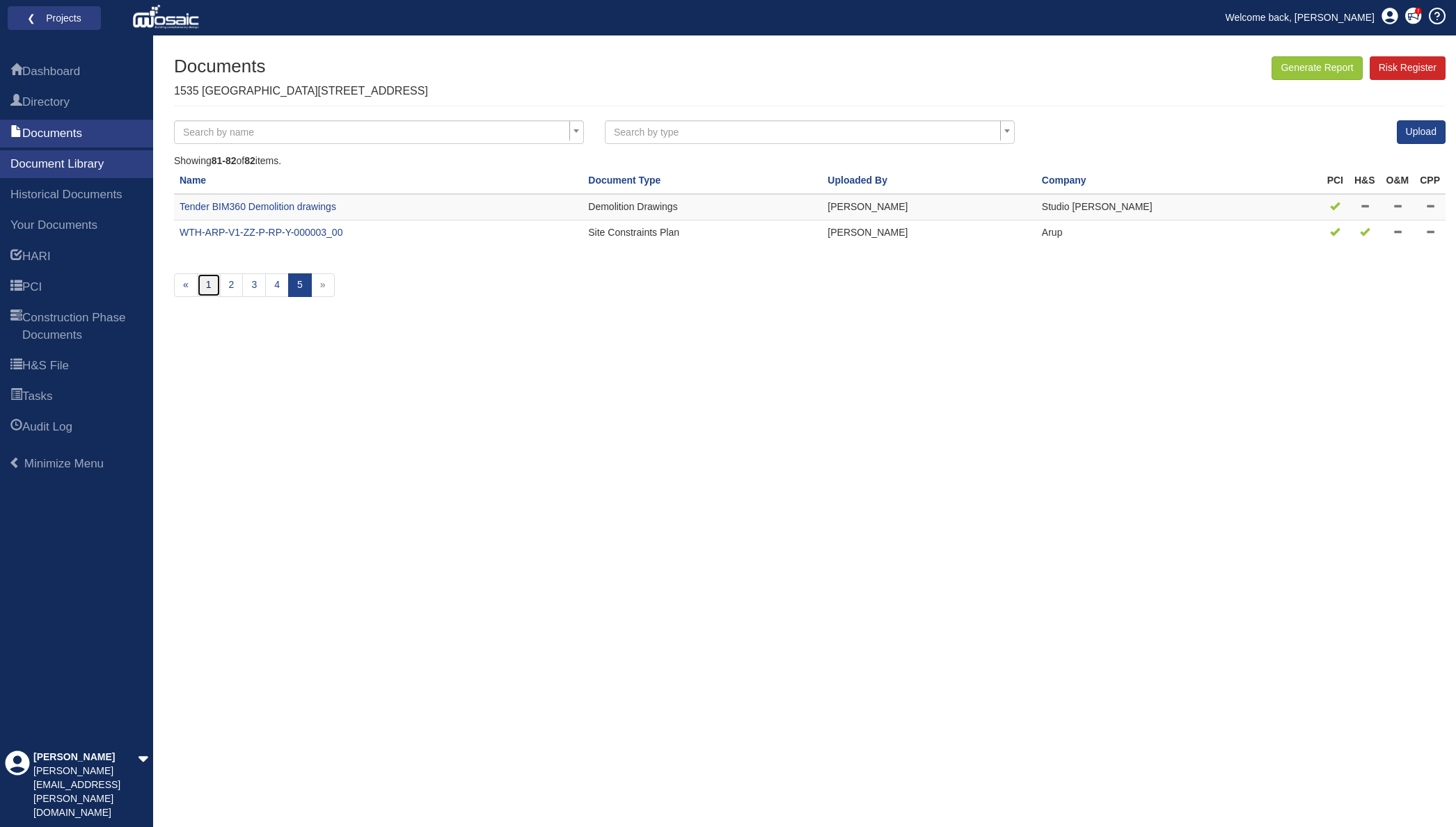
click at [204, 292] on link "1" at bounding box center [209, 285] width 24 height 24
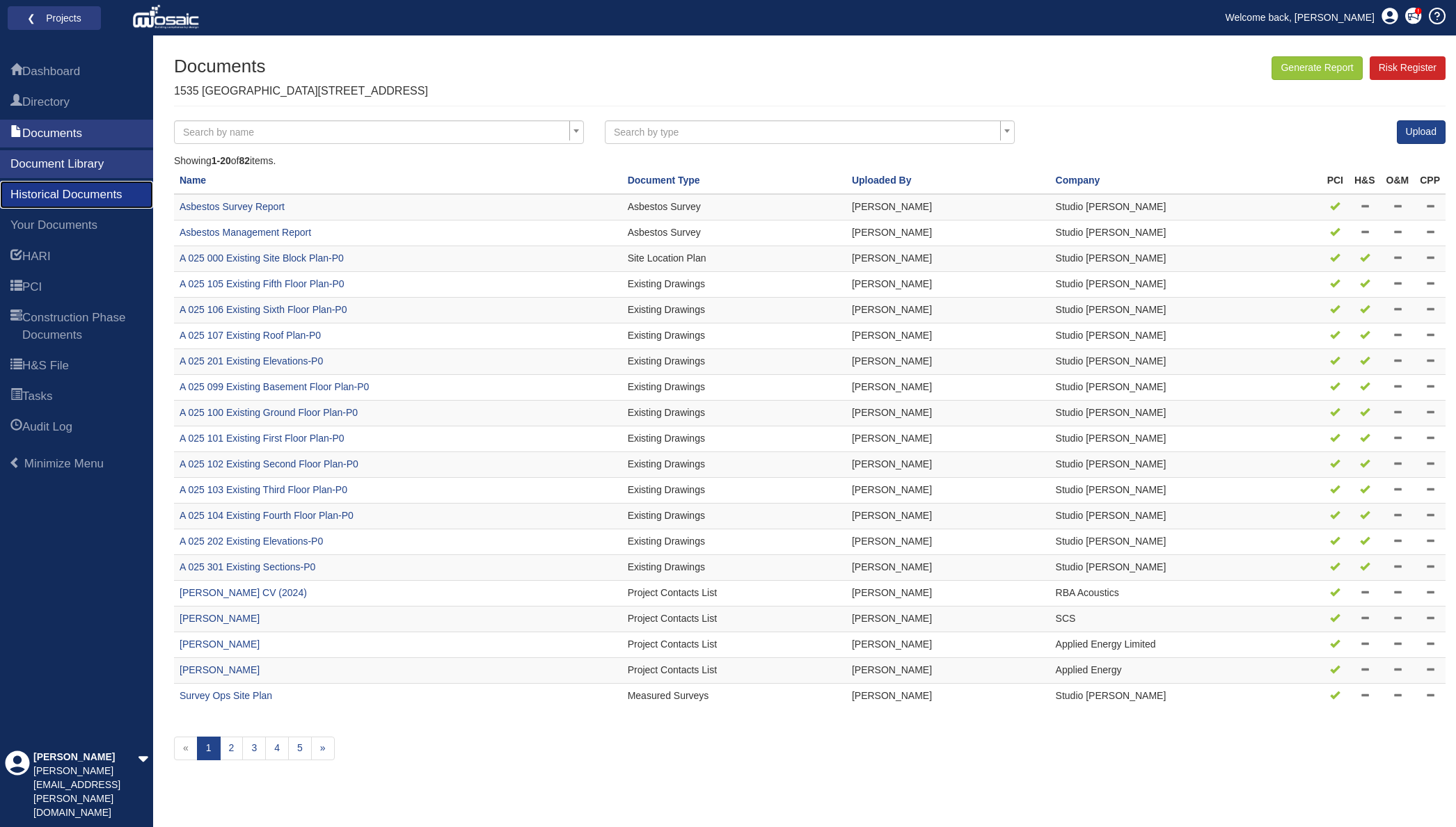
click at [63, 201] on span "Historical Documents" at bounding box center [66, 194] width 112 height 17
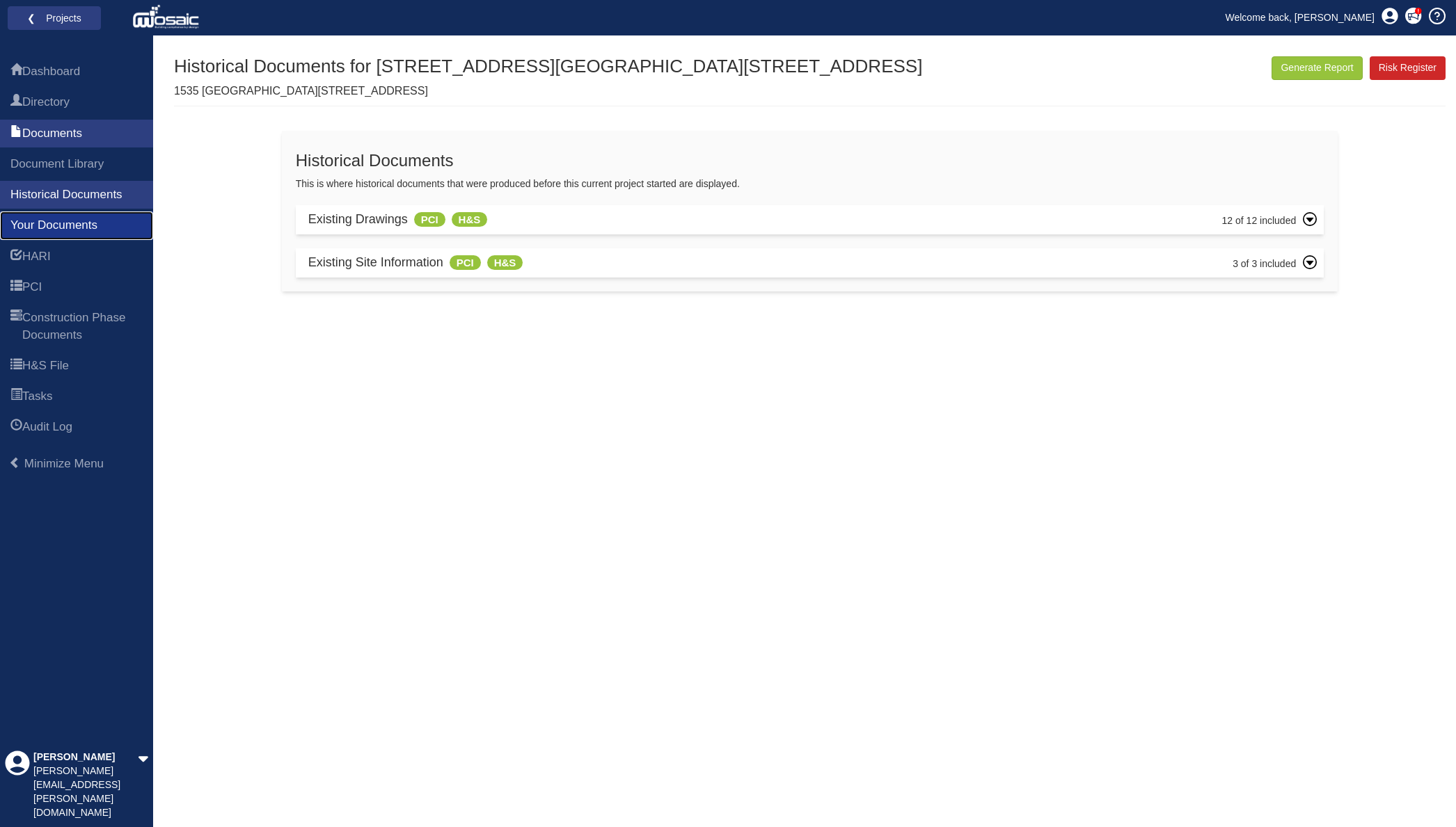
click at [87, 228] on span "Your Documents" at bounding box center [53, 225] width 87 height 17
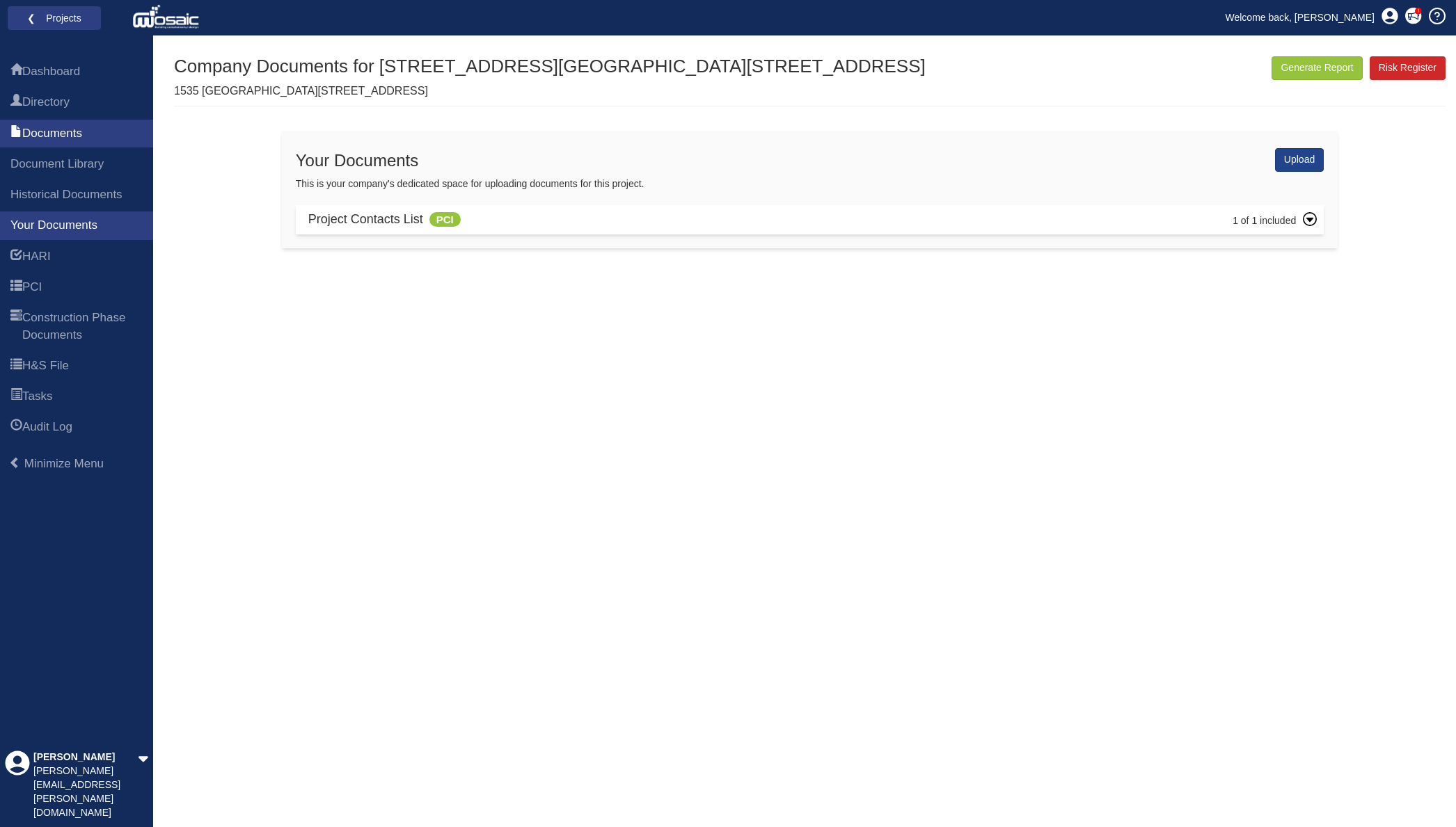
click at [99, 270] on ul "Dashboard Directory Documents Document Library Historical Documents Your Docume…" at bounding box center [77, 250] width 153 height 390
click at [99, 253] on link "HARI" at bounding box center [77, 256] width 153 height 28
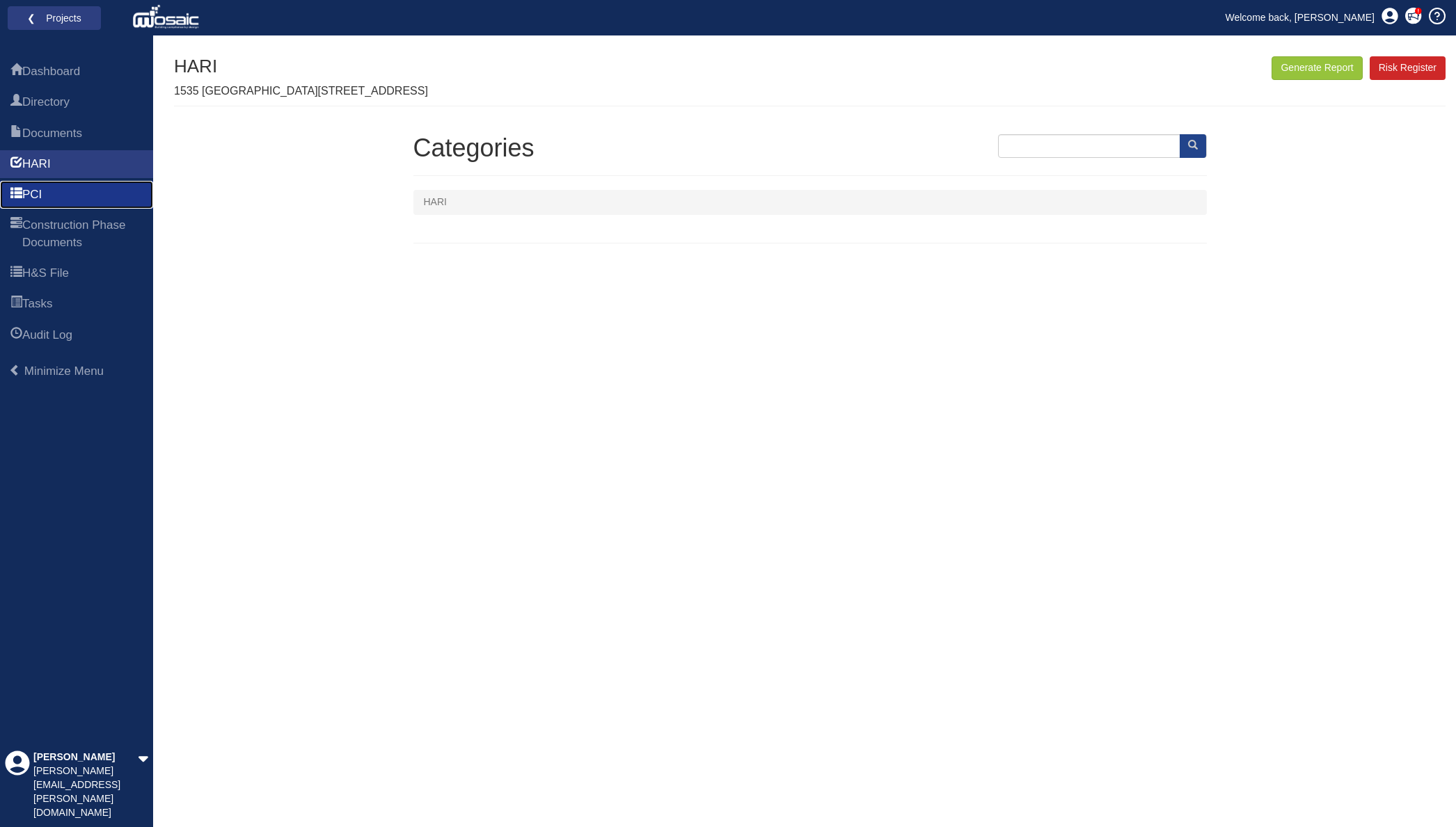
click at [53, 191] on link "PCI" at bounding box center [77, 195] width 153 height 28
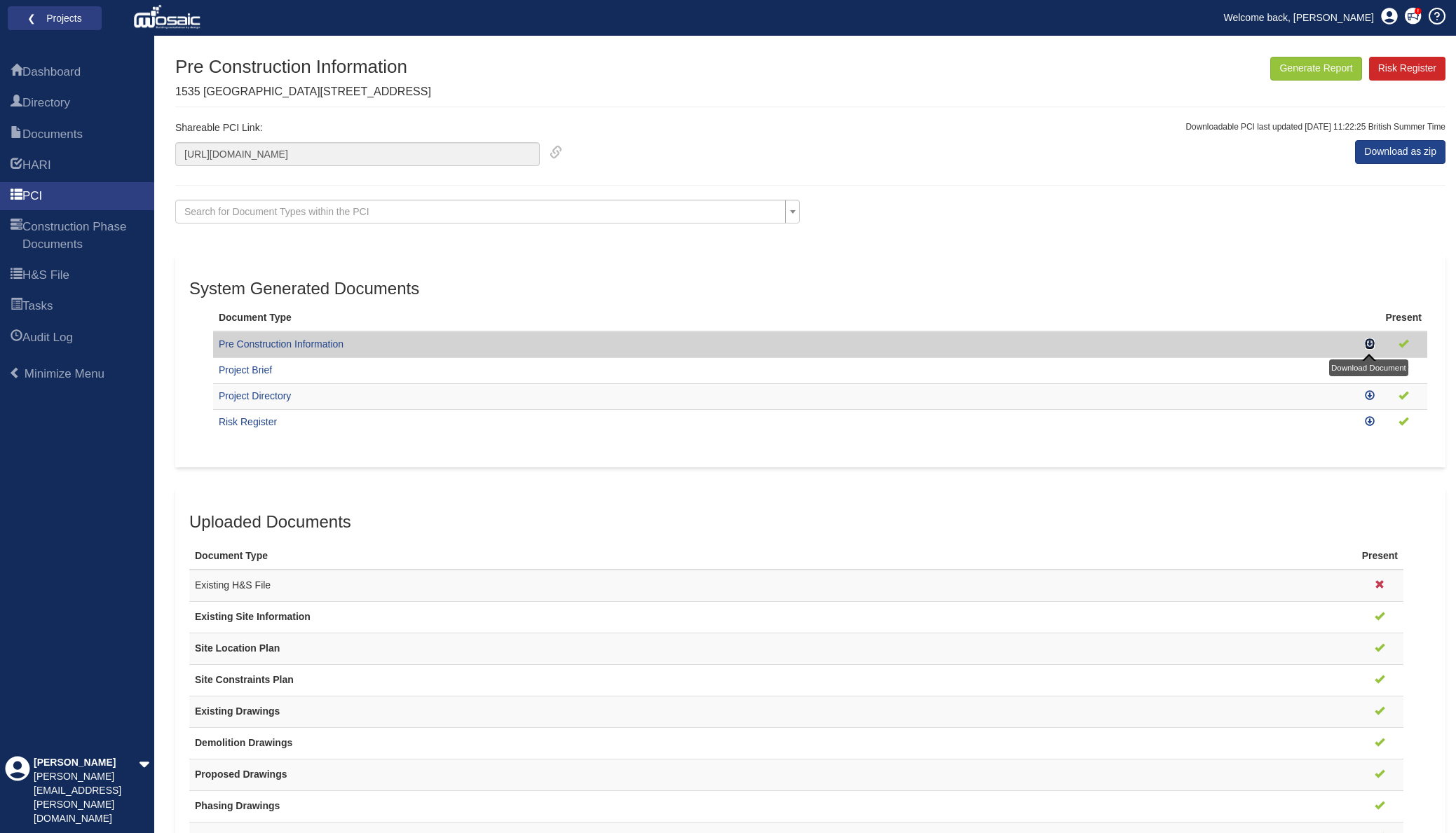
click at [1367, 342] on icon at bounding box center [1369, 343] width 9 height 9
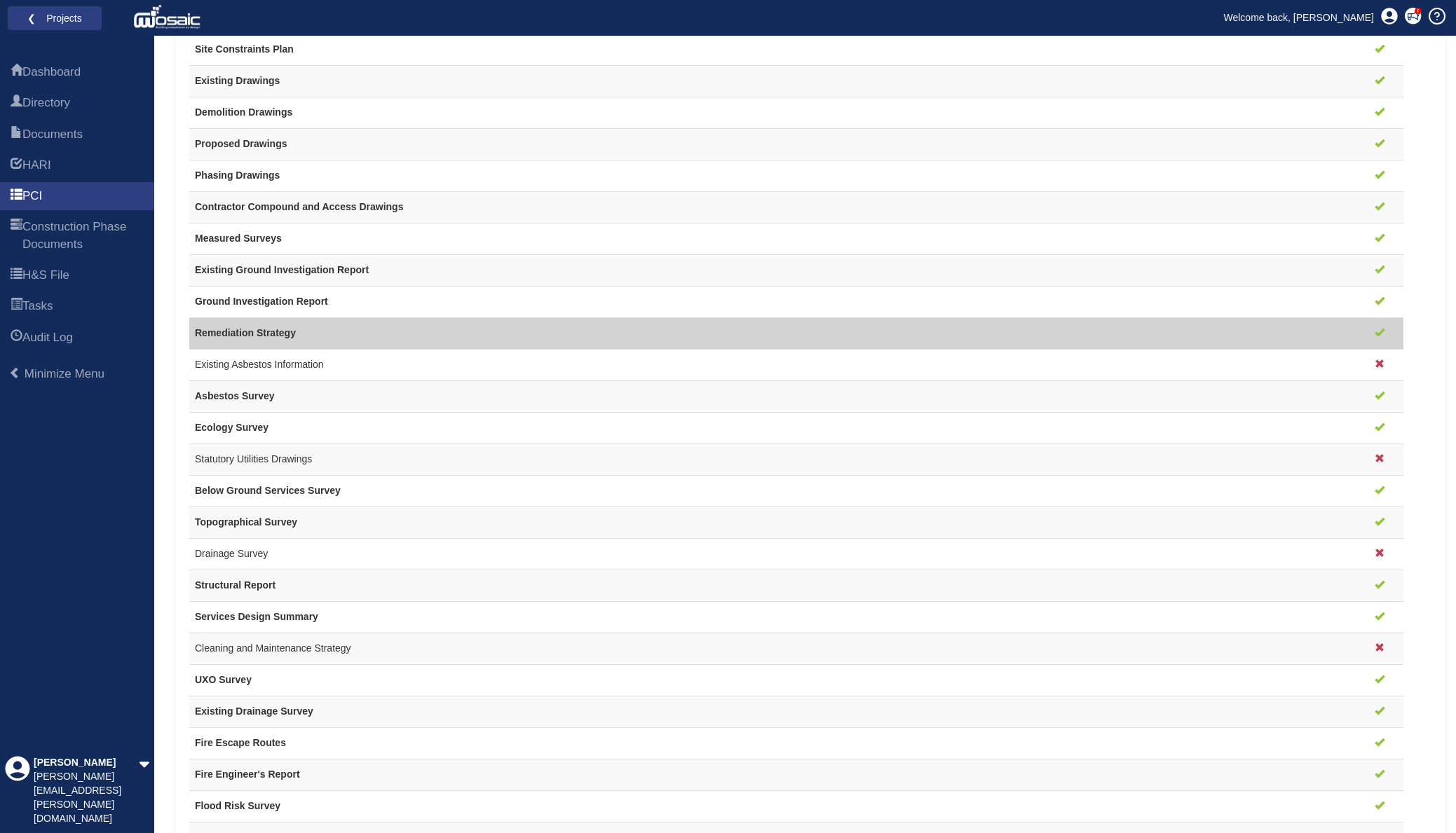
scroll to position [872, 0]
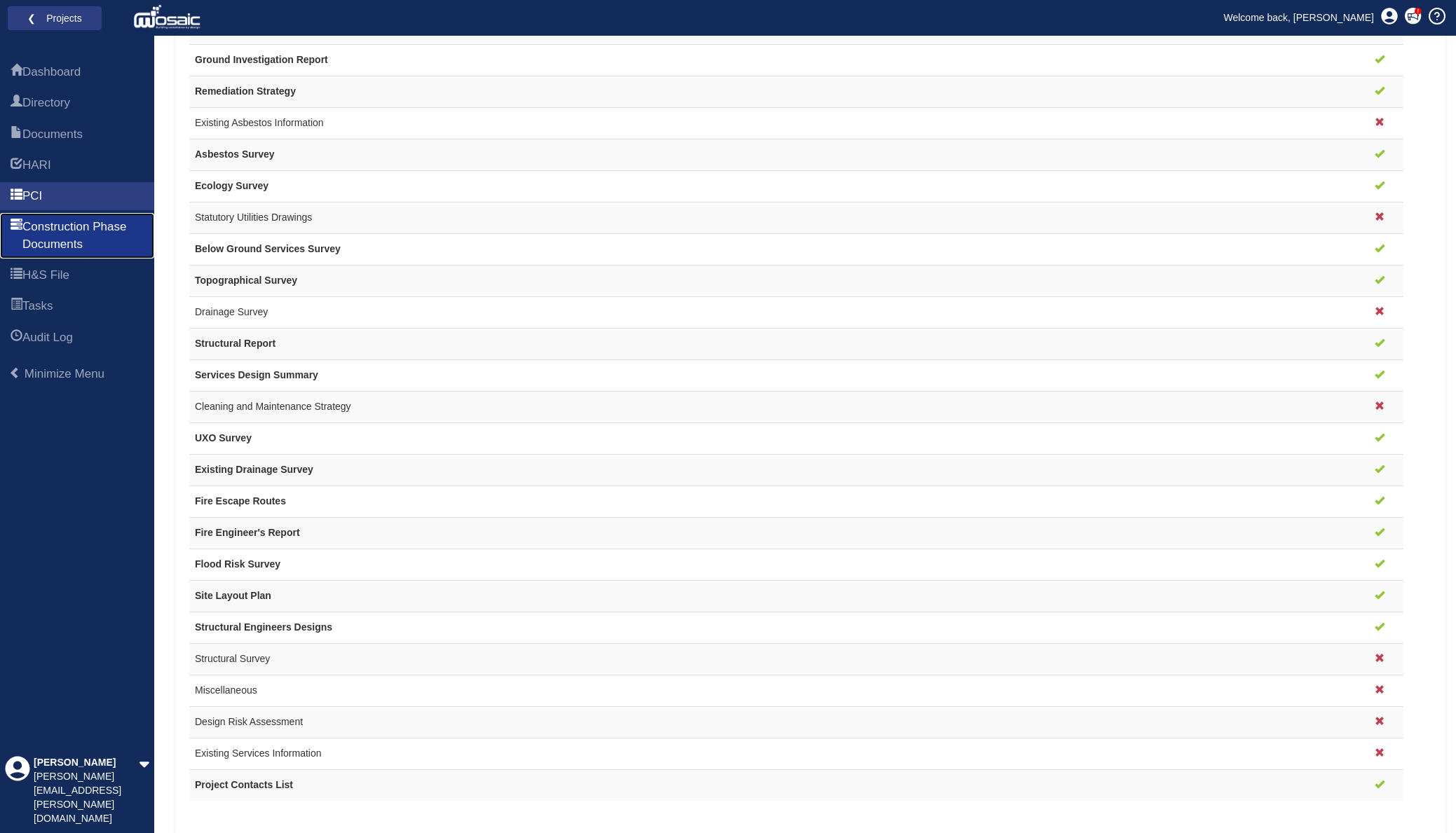
click at [68, 218] on link "Construction Phase Documents" at bounding box center [77, 236] width 154 height 46
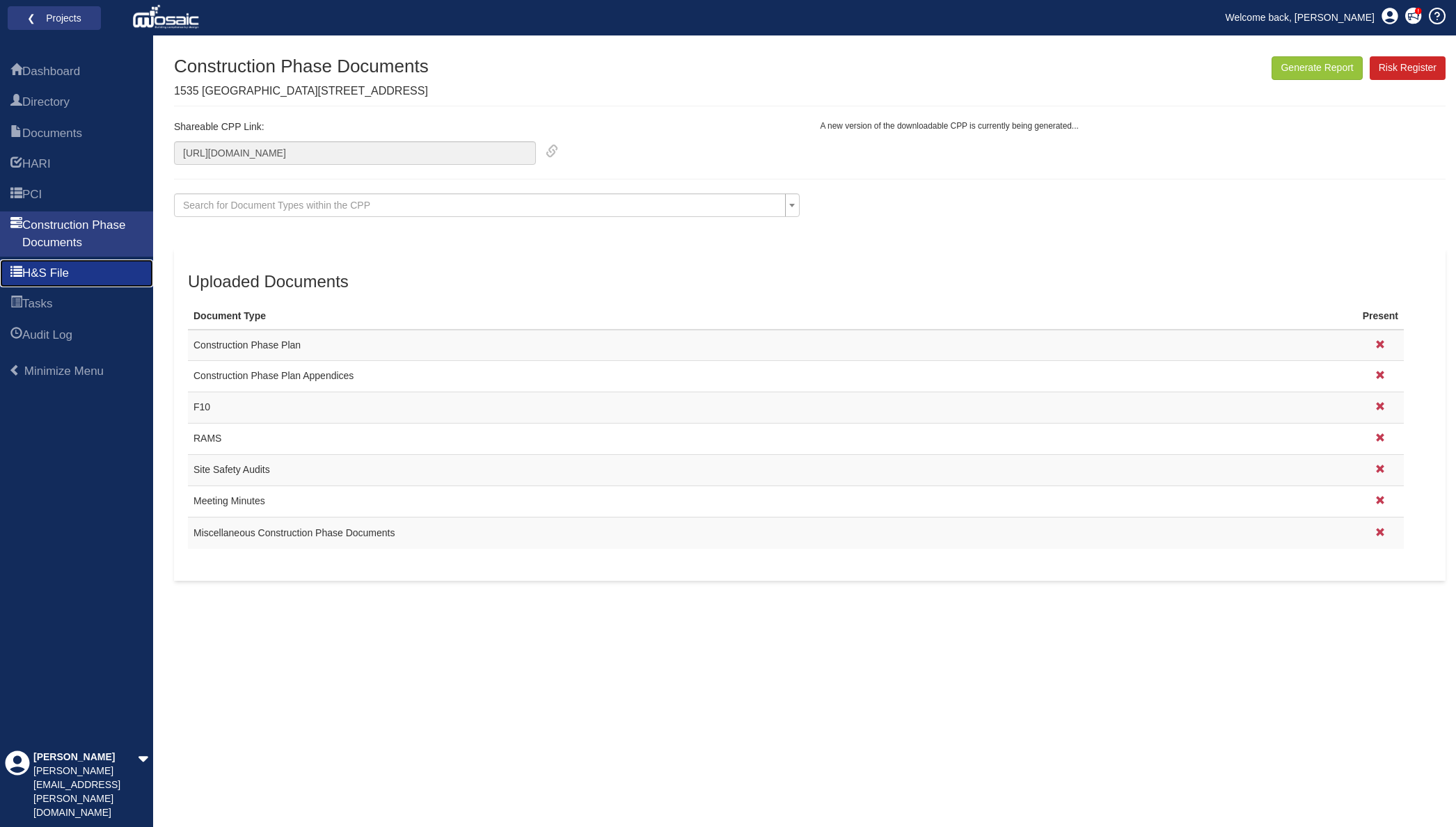
click at [66, 277] on span "H&S File" at bounding box center [45, 273] width 47 height 17
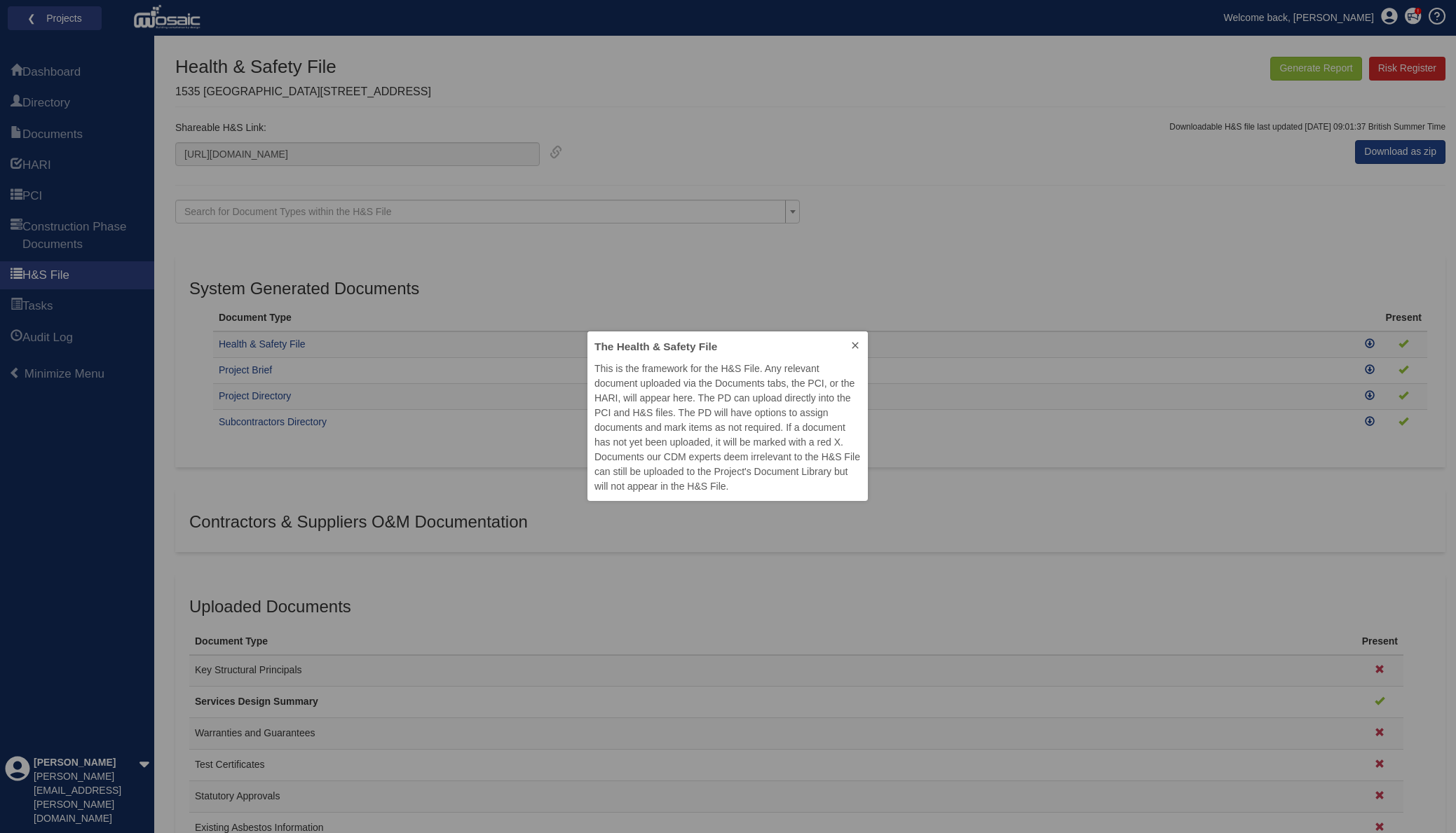
scroll to position [159, 270]
click at [860, 347] on icon at bounding box center [855, 345] width 11 height 11
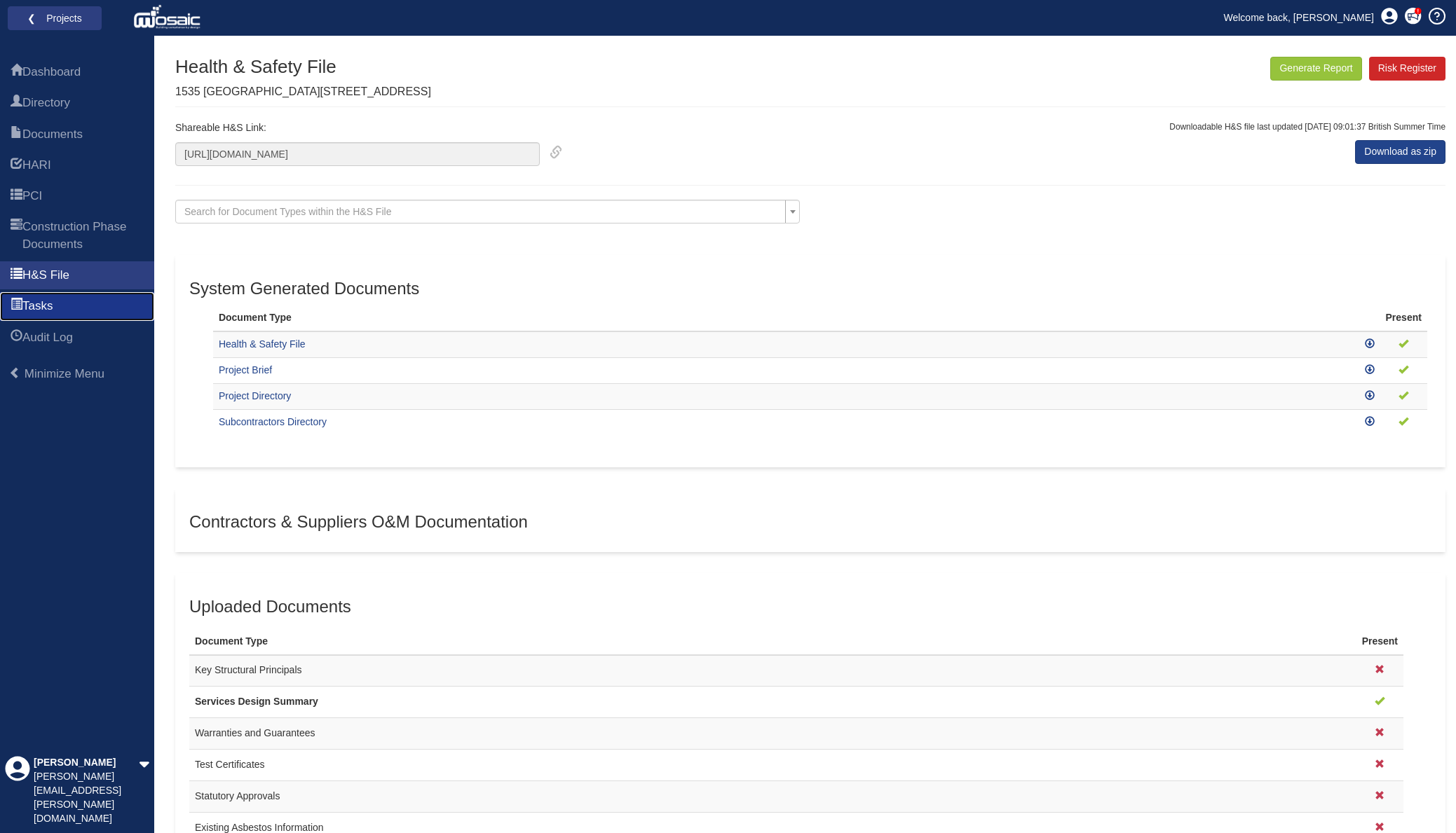
click at [70, 302] on link "Tasks" at bounding box center [77, 306] width 154 height 28
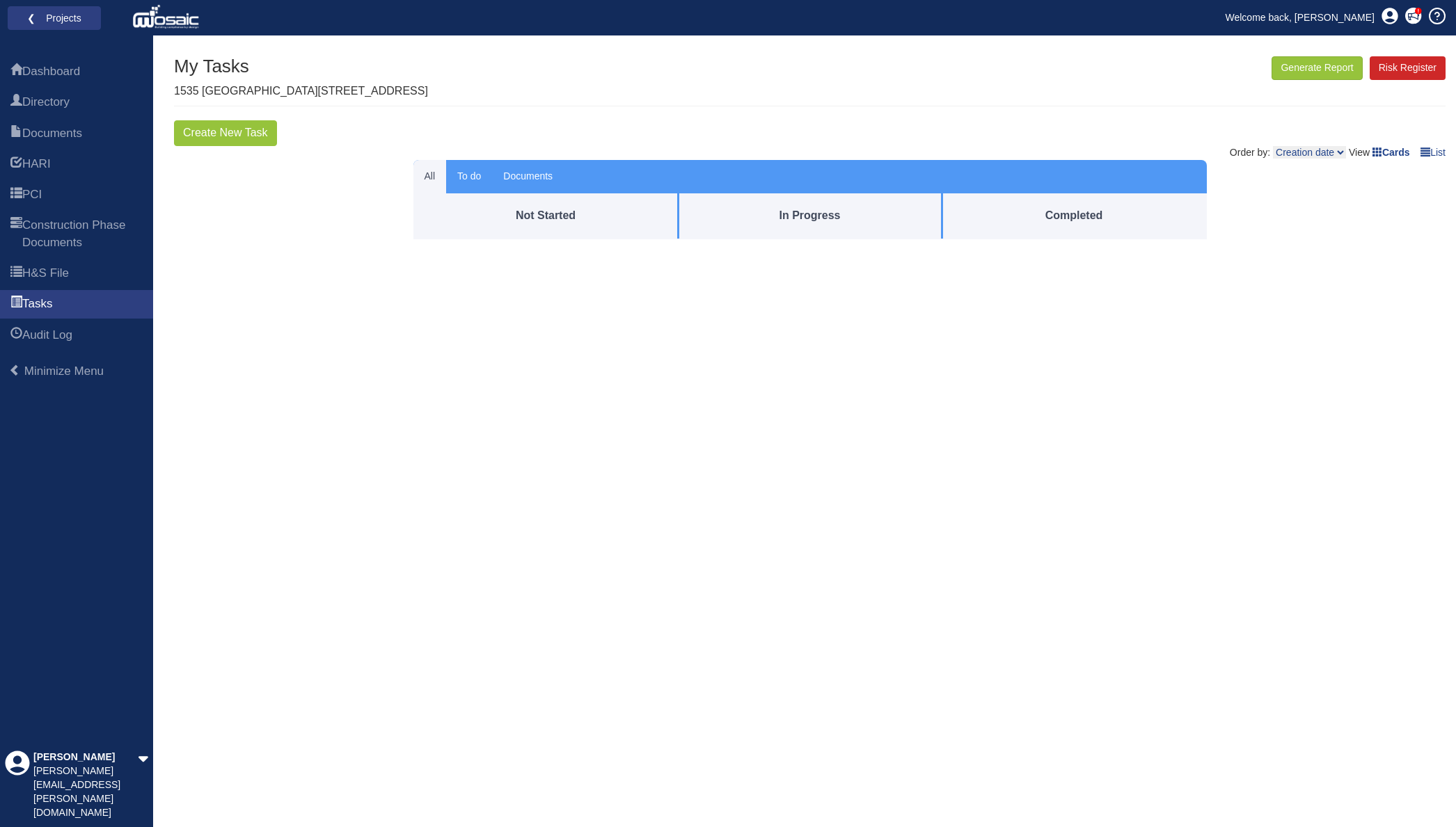
click at [471, 193] on button "To do" at bounding box center [469, 177] width 46 height 33
click at [70, 194] on link "PCI" at bounding box center [77, 195] width 153 height 28
click at [1413, 22] on icon at bounding box center [1413, 16] width 16 height 16
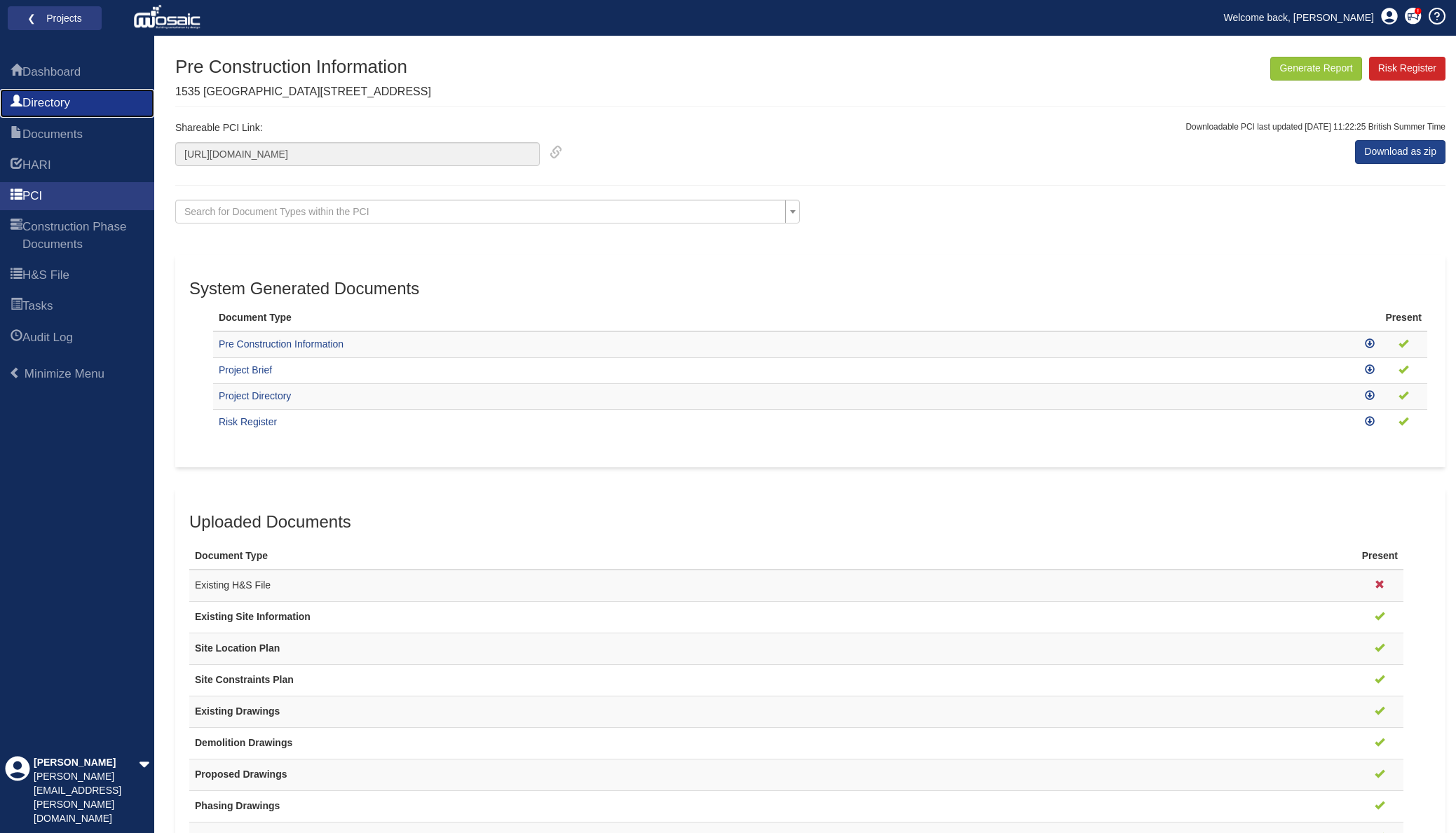
click at [47, 112] on link "Directory" at bounding box center [77, 102] width 154 height 28
